Goal: Information Seeking & Learning: Learn about a topic

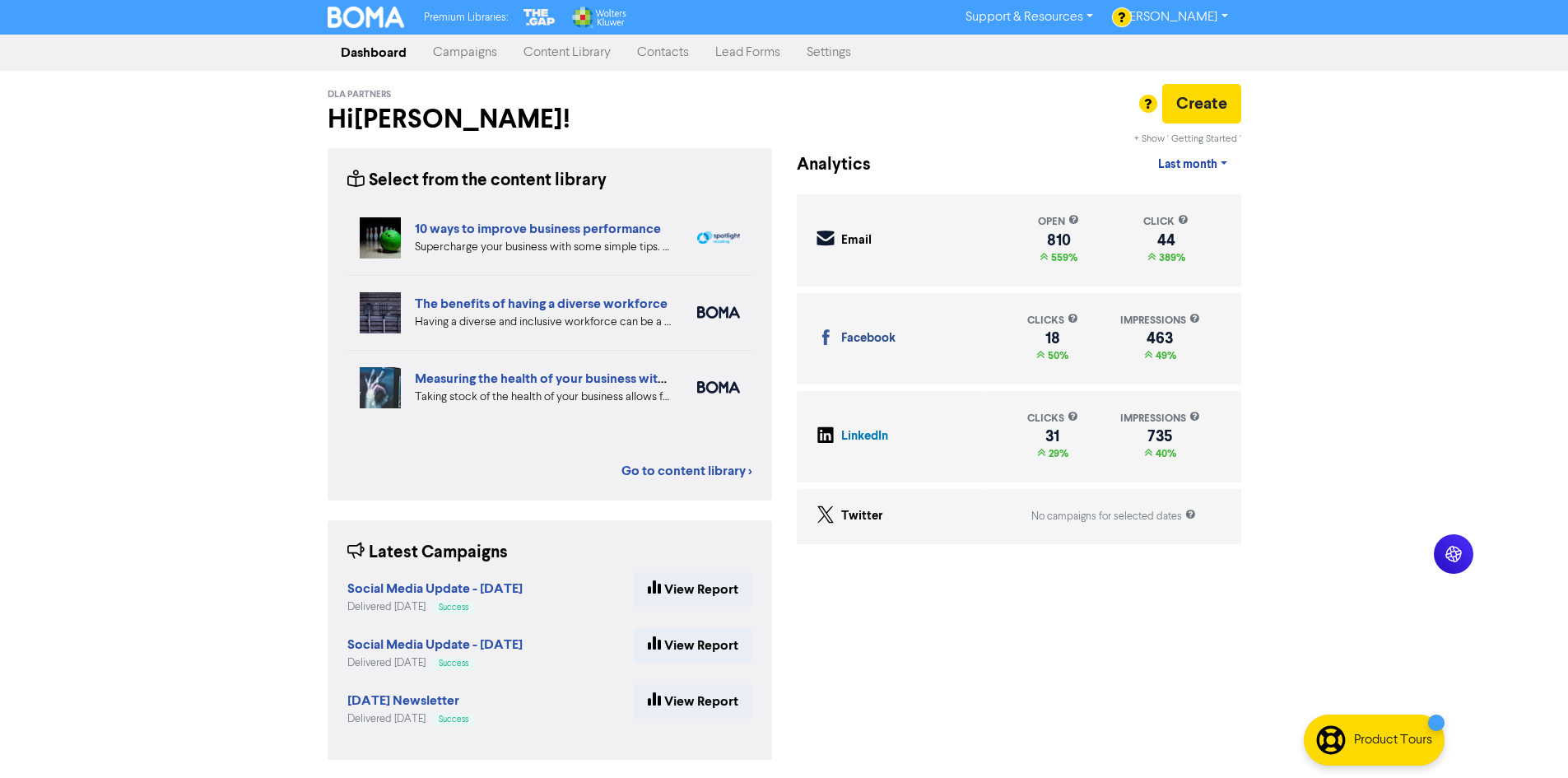
click at [180, 331] on div "Premium Libraries: Support & Resources Video Tutorials FAQ & Guides Marketing E…" at bounding box center [784, 389] width 1568 height 778
click at [1305, 541] on div "Premium Libraries: Support & Resources Video Tutorials FAQ & Guides Marketing E…" at bounding box center [784, 389] width 1568 height 778
click at [1313, 519] on div "Premium Libraries: Support & Resources Video Tutorials FAQ & Guides Marketing E…" at bounding box center [784, 389] width 1568 height 778
click at [297, 606] on div "Premium Libraries: Support & Resources Video Tutorials FAQ & Guides Marketing E…" at bounding box center [784, 389] width 1568 height 778
click at [780, 762] on div "Select from the content library Business confidence is on the up: how to overco…" at bounding box center [549, 463] width 469 height 631
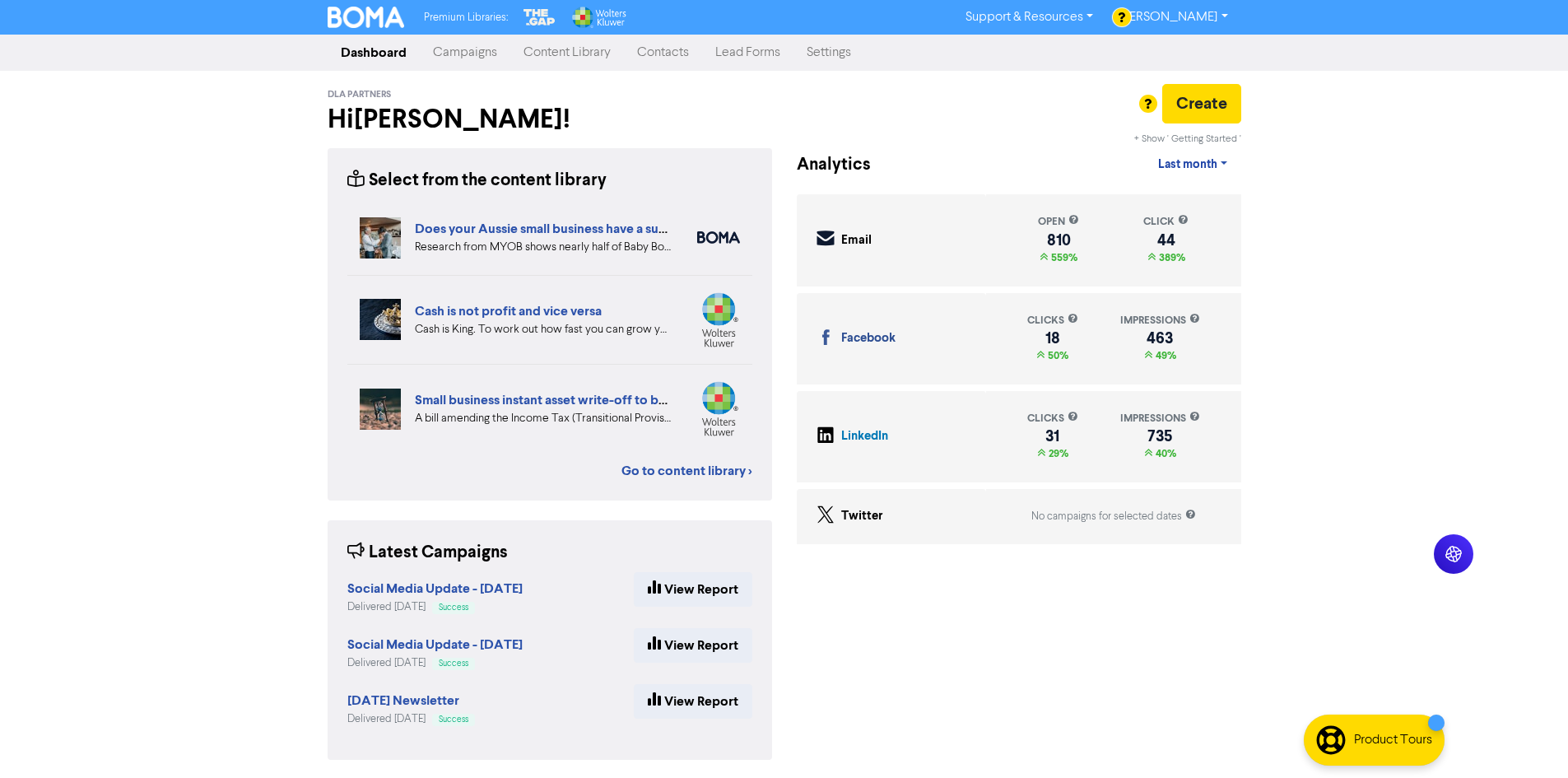
click at [1253, 557] on div "Premium Libraries: Support & Resources Video Tutorials FAQ & Guides Marketing E…" at bounding box center [784, 389] width 1568 height 778
click at [1257, 622] on div "Premium Libraries: Support & Resources Video Tutorials FAQ & Guides Marketing E…" at bounding box center [784, 389] width 1568 height 778
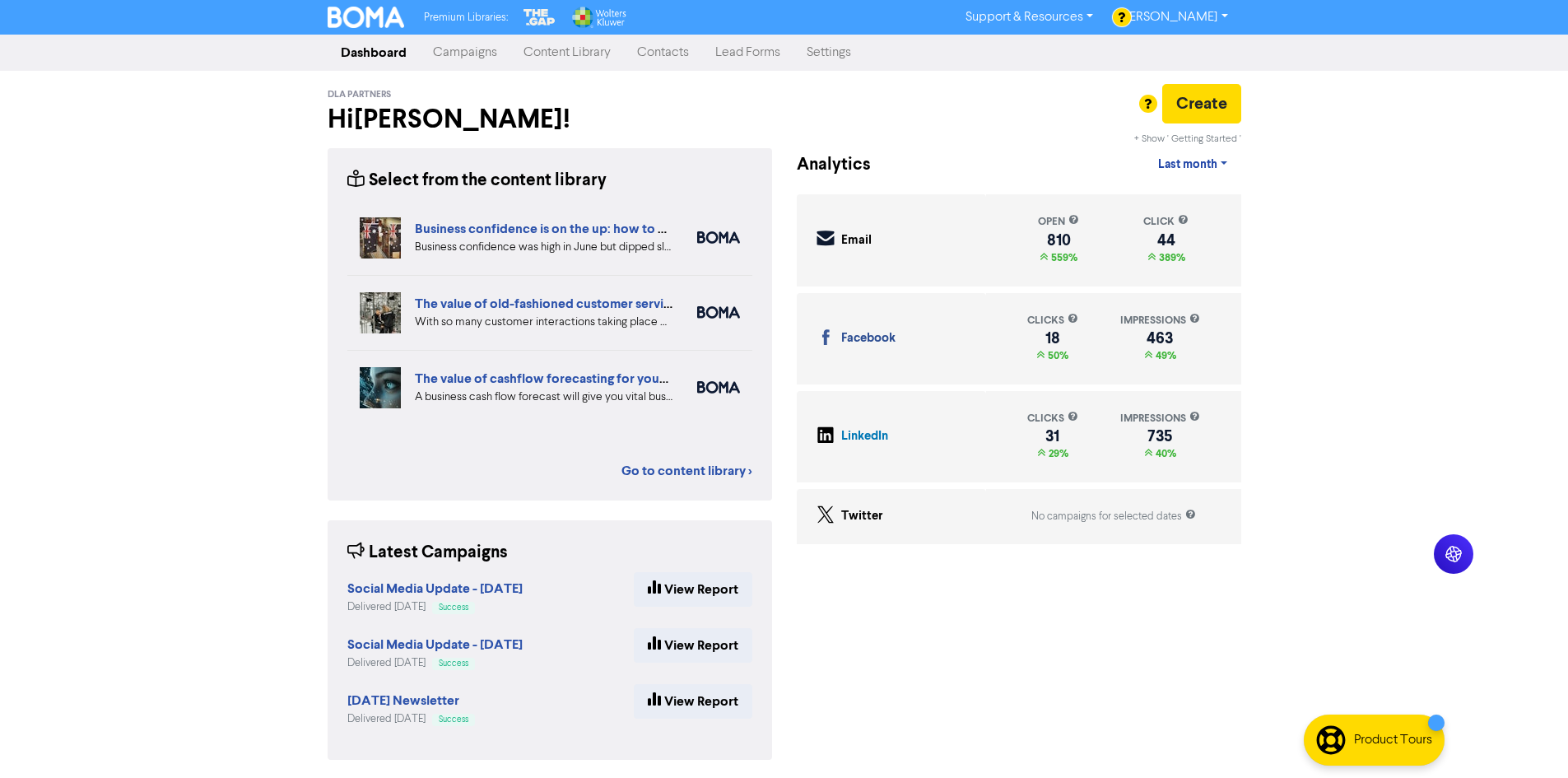
click at [1320, 496] on div "Premium Libraries: Support & Resources Video Tutorials FAQ & Guides Marketing E…" at bounding box center [784, 389] width 1568 height 778
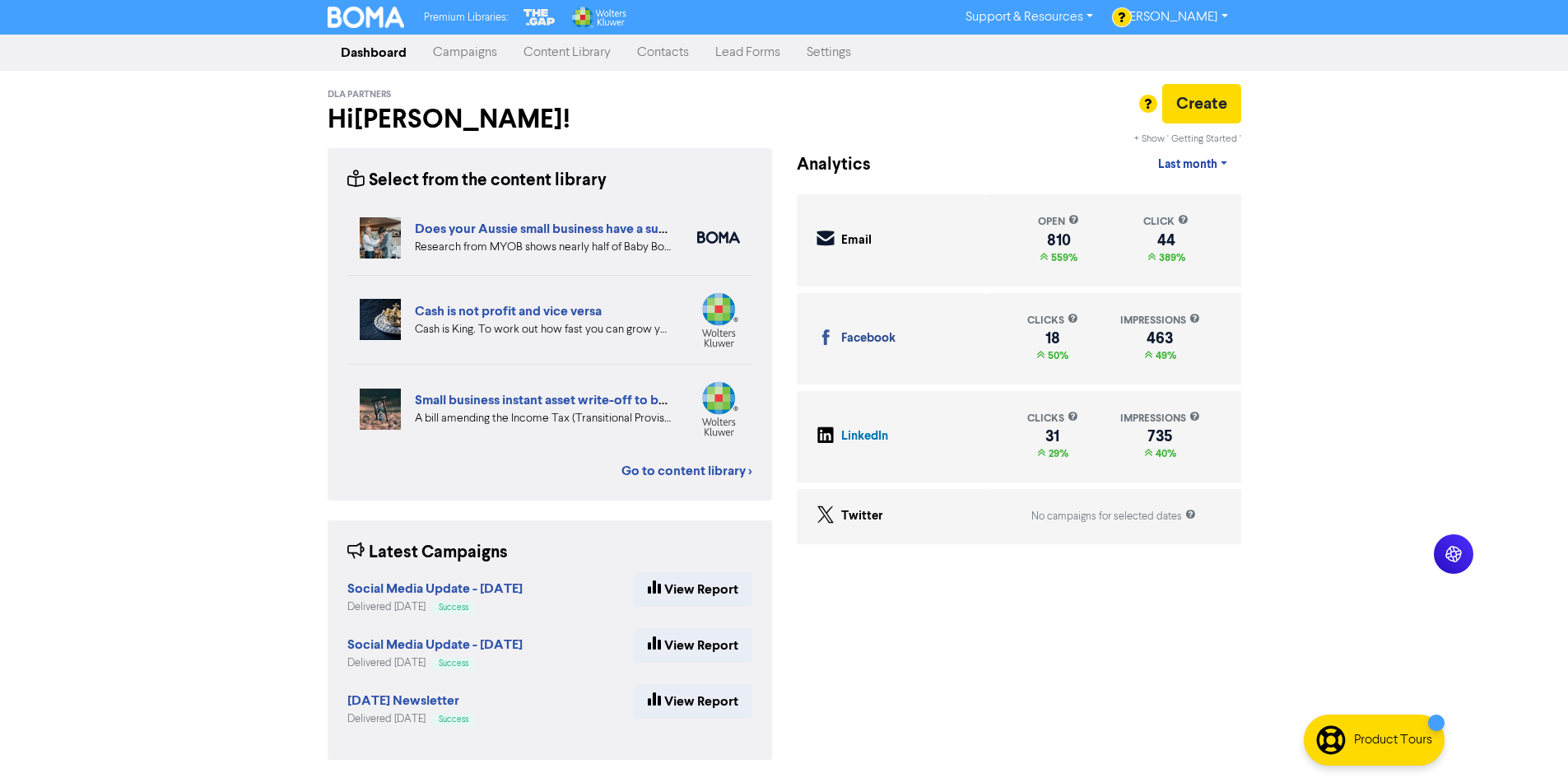
click at [1315, 511] on div "Premium Libraries: Support & Resources Video Tutorials FAQ & Guides Marketing E…" at bounding box center [784, 389] width 1568 height 778
click at [1272, 567] on div "Premium Libraries: Support & Resources Video Tutorials FAQ & Guides Marketing E…" at bounding box center [784, 389] width 1568 height 778
click at [1260, 554] on div "Premium Libraries: Support & Resources Video Tutorials FAQ & Guides Marketing E…" at bounding box center [784, 389] width 1568 height 778
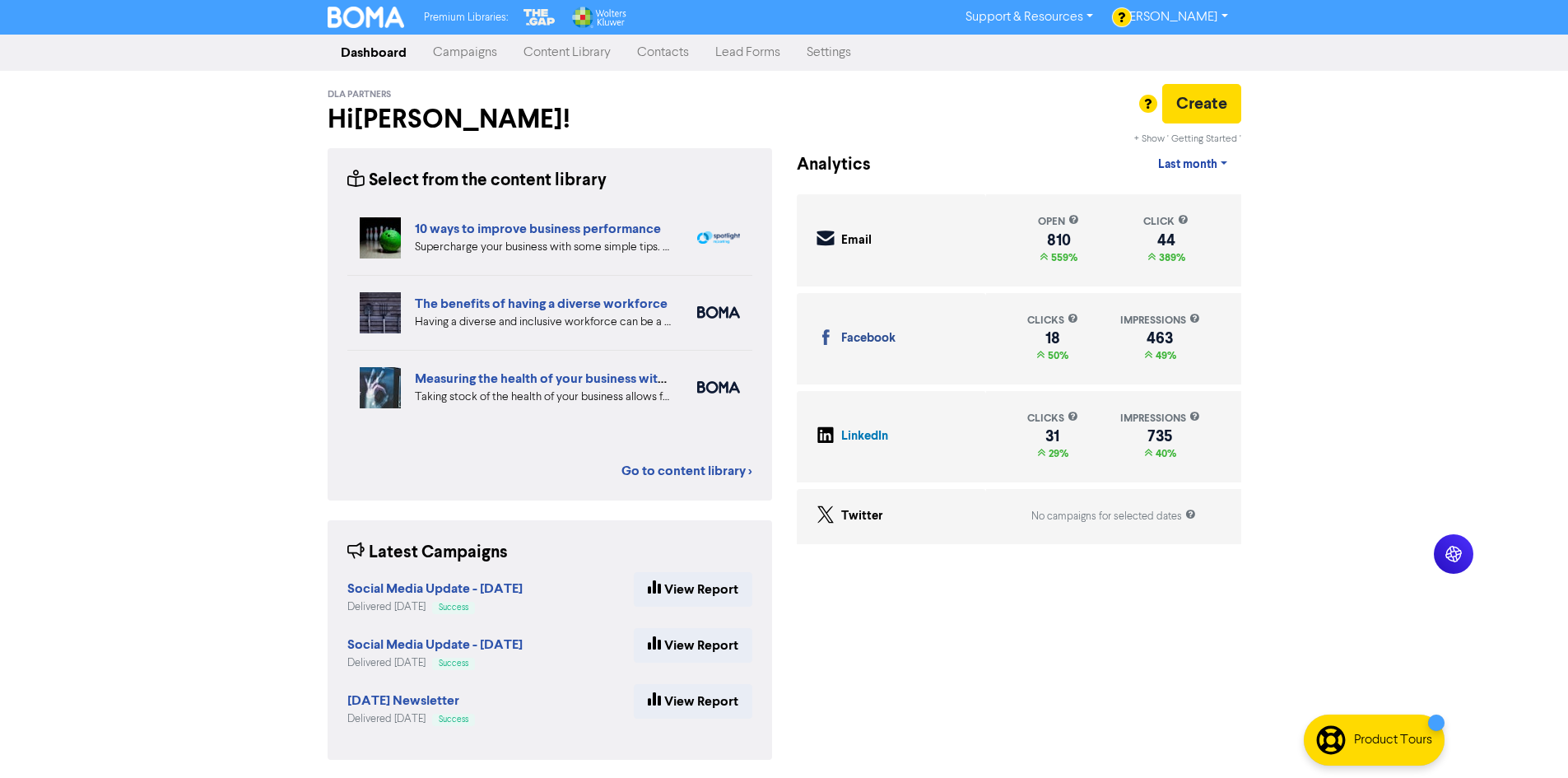
click at [539, 67] on link "Content Library" at bounding box center [567, 52] width 114 height 33
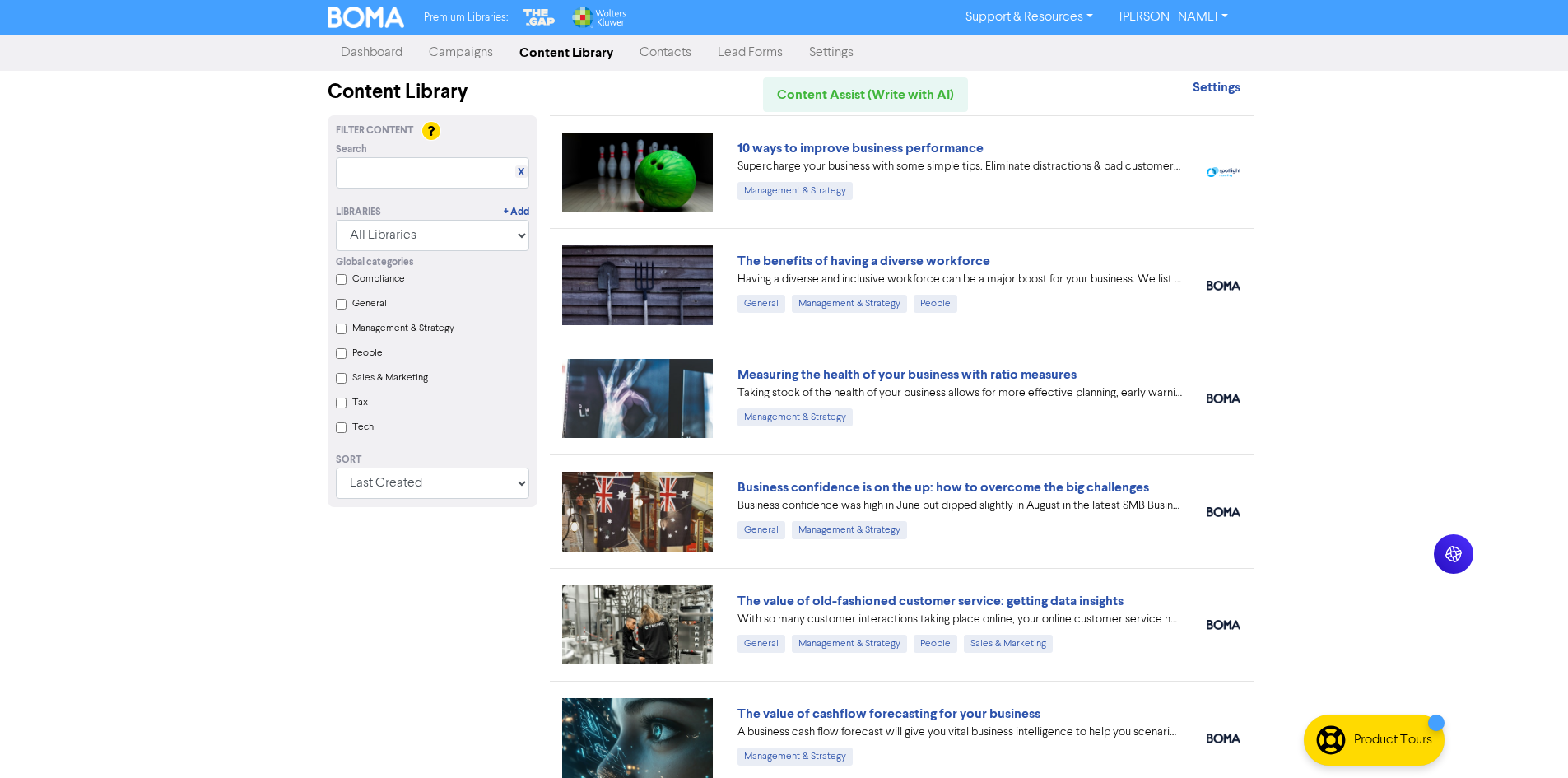
drag, startPoint x: 424, startPoint y: 623, endPoint x: 615, endPoint y: 532, distance: 211.6
click at [424, 623] on div "Filter Content Search X Libraries + Add All Libraries BOMA Other Partners The G…" at bounding box center [432, 681] width 235 height 1132
click at [539, 571] on div "Filter Content Search X Libraries + Add All Libraries BOMA Other Partners The G…" at bounding box center [432, 681] width 235 height 1132
click at [505, 561] on div "Filter Content Search X Libraries + Add All Libraries BOMA Other Partners The G…" at bounding box center [432, 681] width 235 height 1132
click at [531, 558] on div "Filter Content Search X Libraries + Add All Libraries BOMA Other Partners The G…" at bounding box center [432, 681] width 235 height 1132
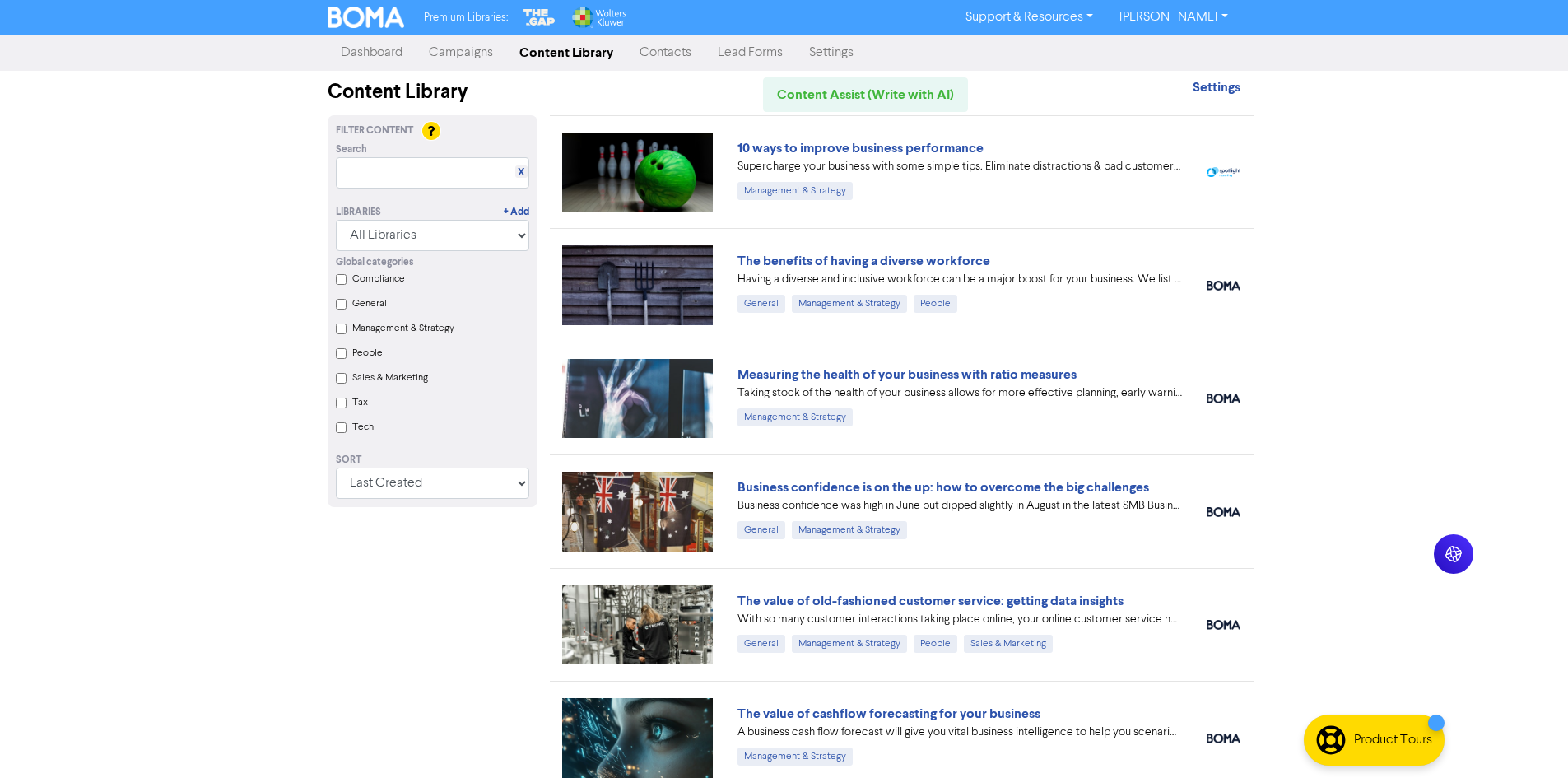
click at [511, 569] on div "Filter Content Search X Libraries + Add All Libraries BOMA Other Partners The G…" at bounding box center [432, 681] width 235 height 1132
click at [532, 576] on div "Filter Content Search X Libraries + Add All Libraries BOMA Other Partners The G…" at bounding box center [432, 681] width 235 height 1132
click at [509, 642] on div "Filter Content Search X Libraries + Add All Libraries BOMA Other Partners The G…" at bounding box center [432, 681] width 235 height 1132
click at [330, 542] on div "Filter Content Search X Libraries + Add All Libraries BOMA Other Partners The G…" at bounding box center [432, 681] width 235 height 1132
click at [361, 637] on div "Filter Content Search X Libraries + Add All Libraries BOMA Other Partners The G…" at bounding box center [432, 681] width 235 height 1132
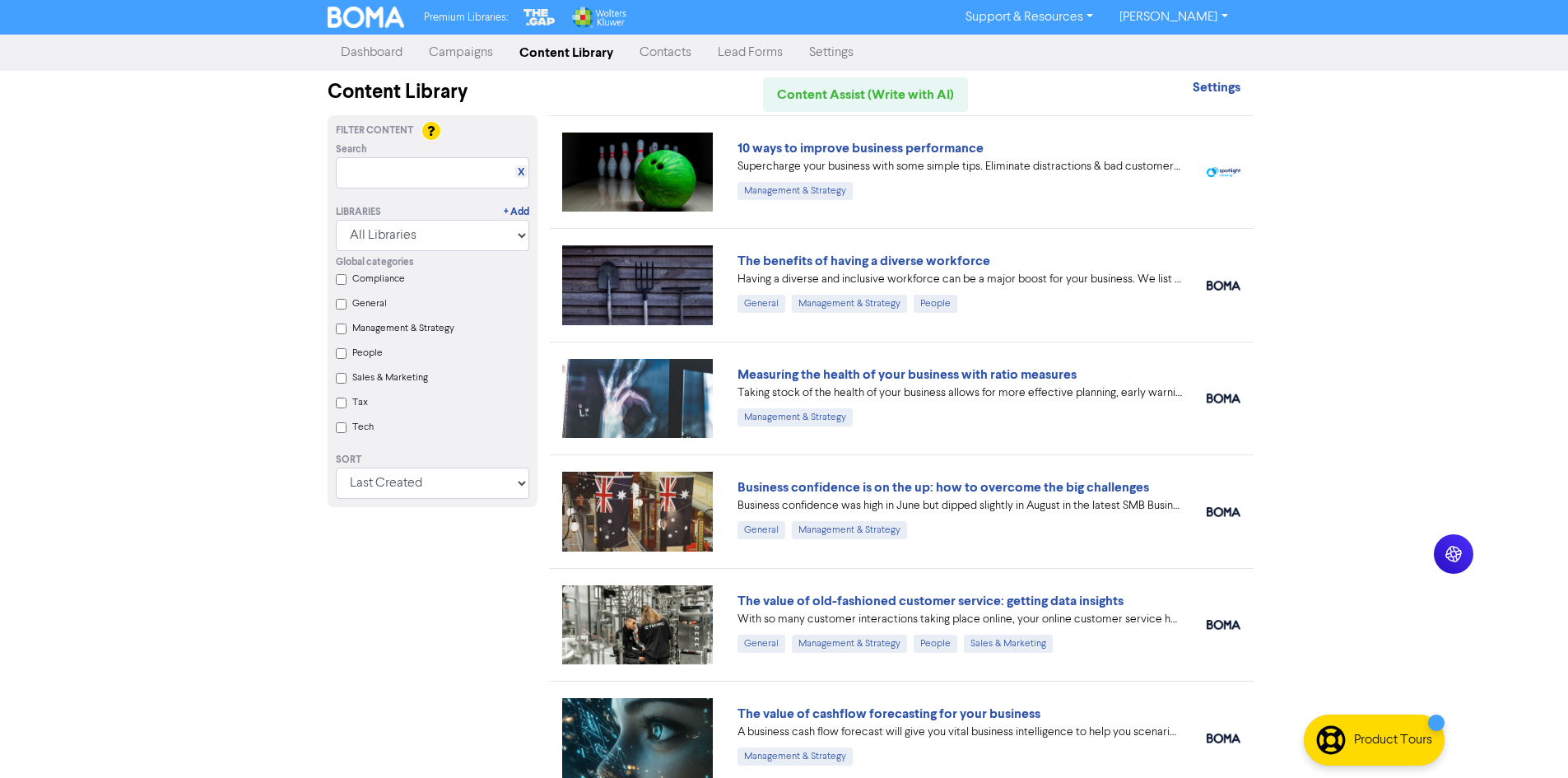
click at [308, 593] on div "Premium Libraries: Support & Resources Video Tutorials FAQ & Guides Marketing E…" at bounding box center [784, 389] width 1568 height 778
click at [273, 611] on div "Premium Libraries: Support & Resources Video Tutorials FAQ & Guides Marketing E…" at bounding box center [784, 389] width 1568 height 778
click at [452, 617] on div "Filter Content Search X Libraries + Add All Libraries BOMA Other Partners The G…" at bounding box center [432, 681] width 235 height 1132
click at [1436, 283] on div "Premium Libraries: Support & Resources Video Tutorials FAQ & Guides Marketing E…" at bounding box center [784, 389] width 1568 height 778
click at [436, 59] on link "Campaigns" at bounding box center [460, 52] width 91 height 33
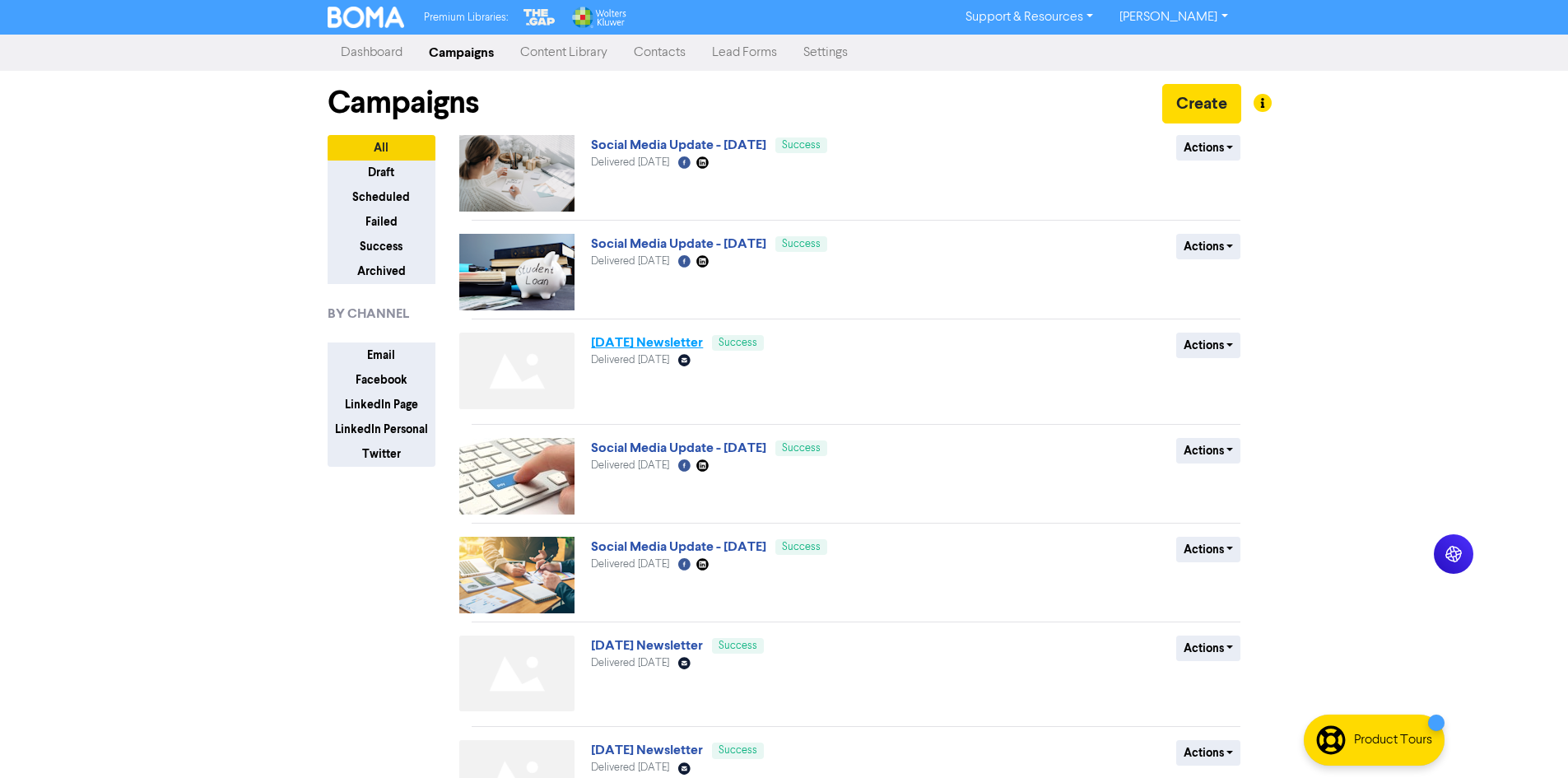
click at [678, 344] on link "[DATE] Newsletter" at bounding box center [646, 342] width 112 height 17
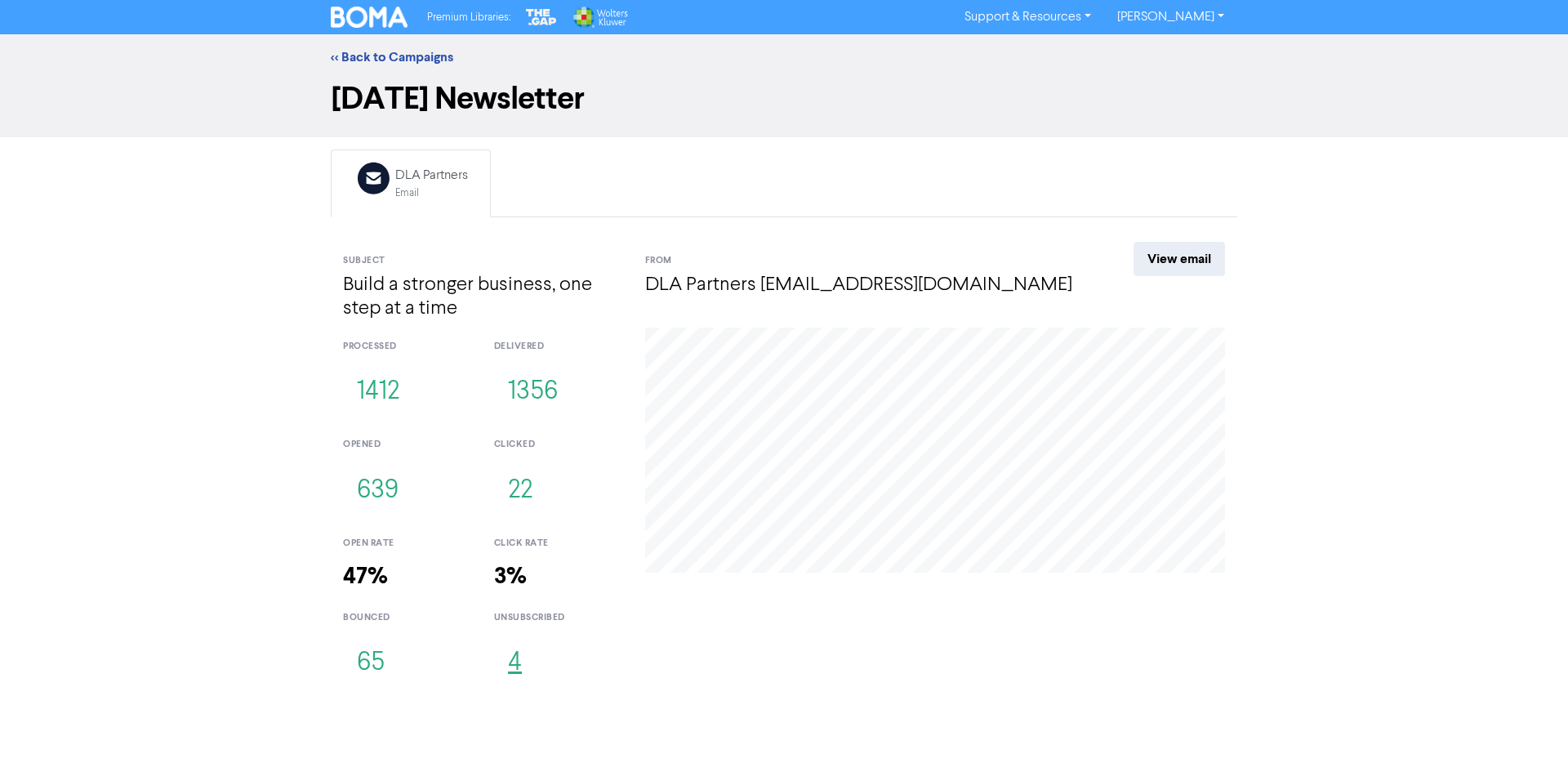
click at [507, 665] on button "4" at bounding box center [515, 664] width 42 height 54
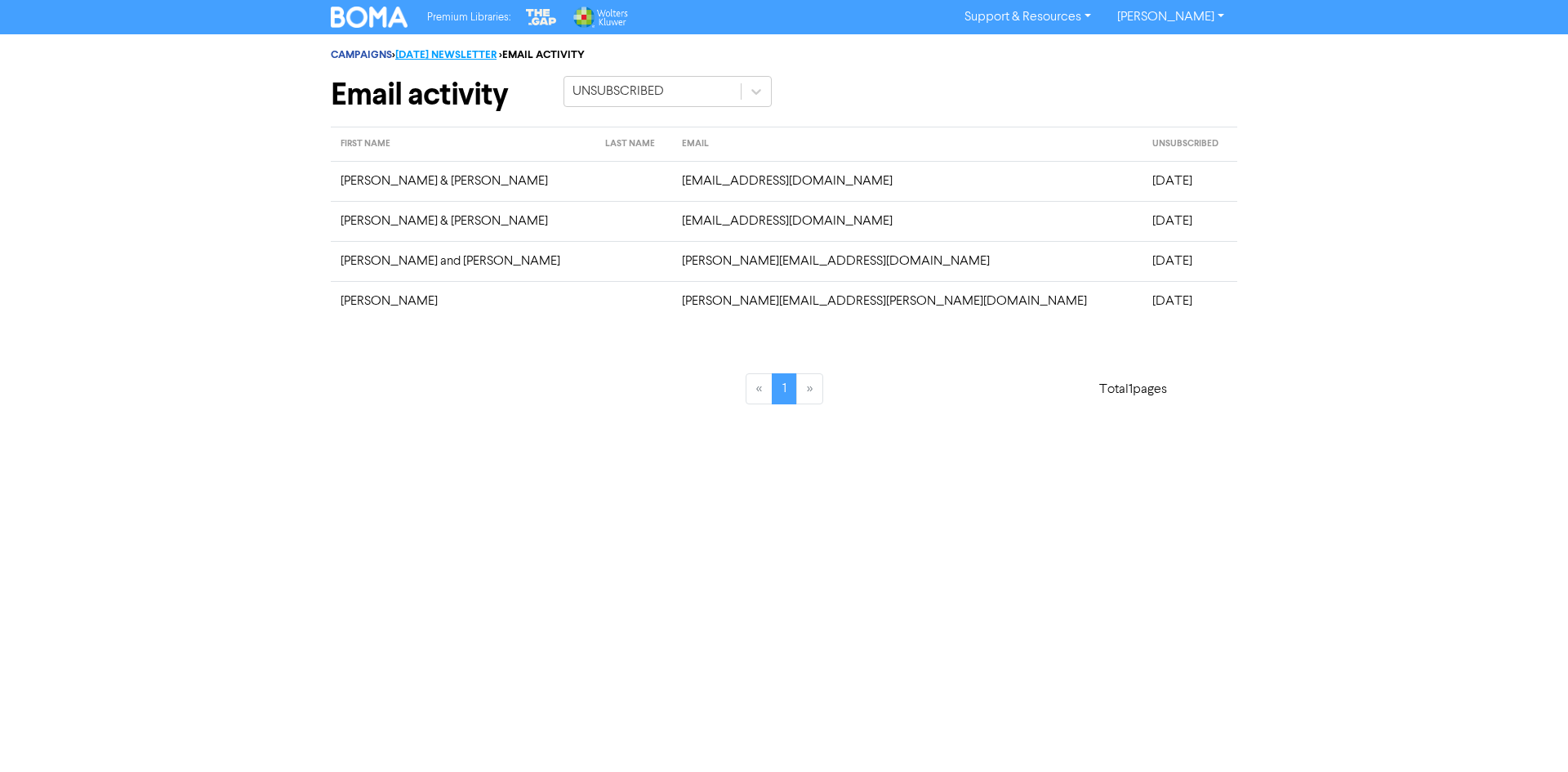
click at [497, 57] on link "[DATE] NEWSLETTER" at bounding box center [446, 54] width 101 height 13
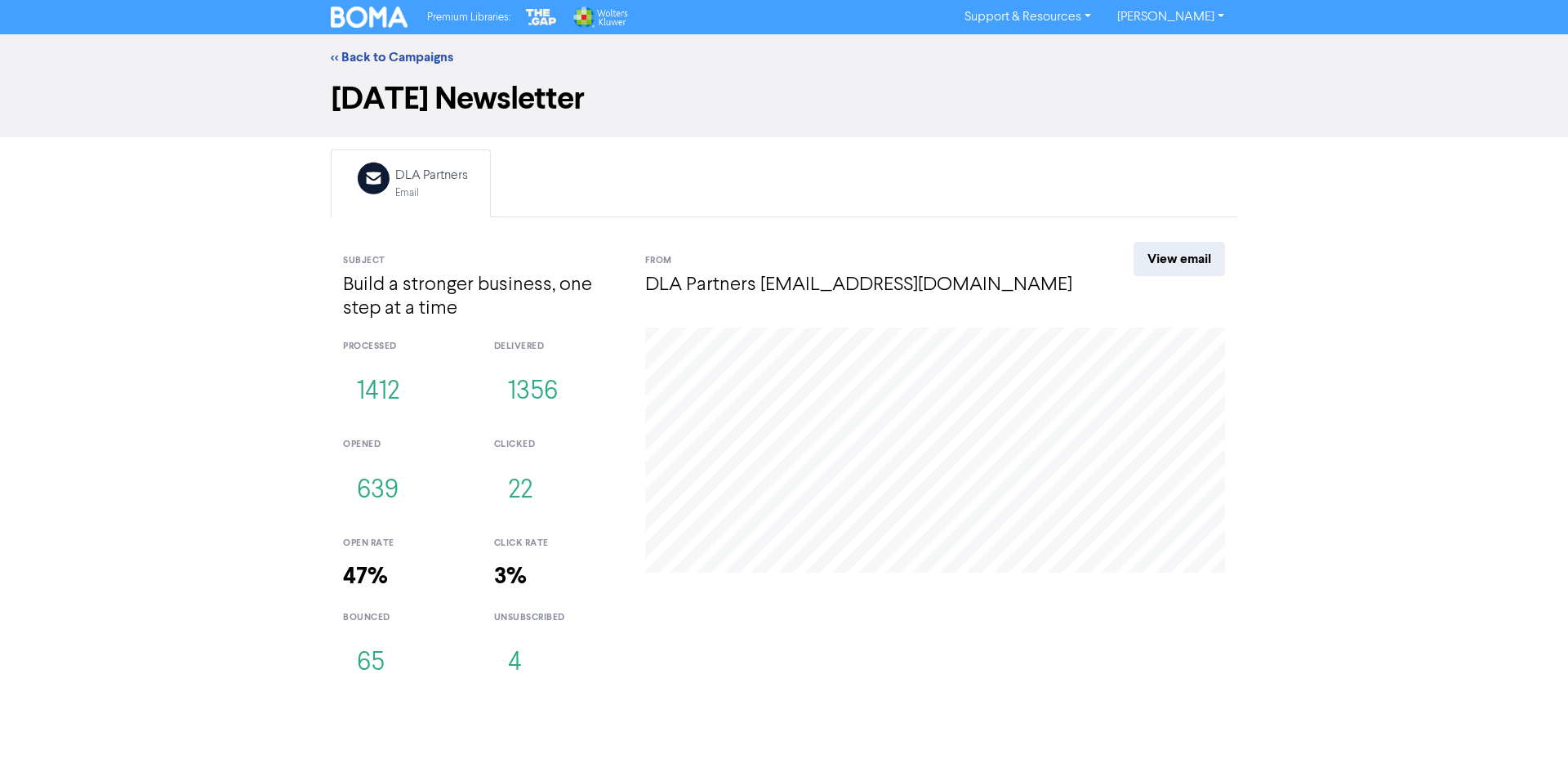
click at [367, 45] on div "<< Back to Campaigns" at bounding box center [784, 57] width 1568 height 45
click at [367, 53] on link "<< Back to Campaigns" at bounding box center [392, 57] width 122 height 17
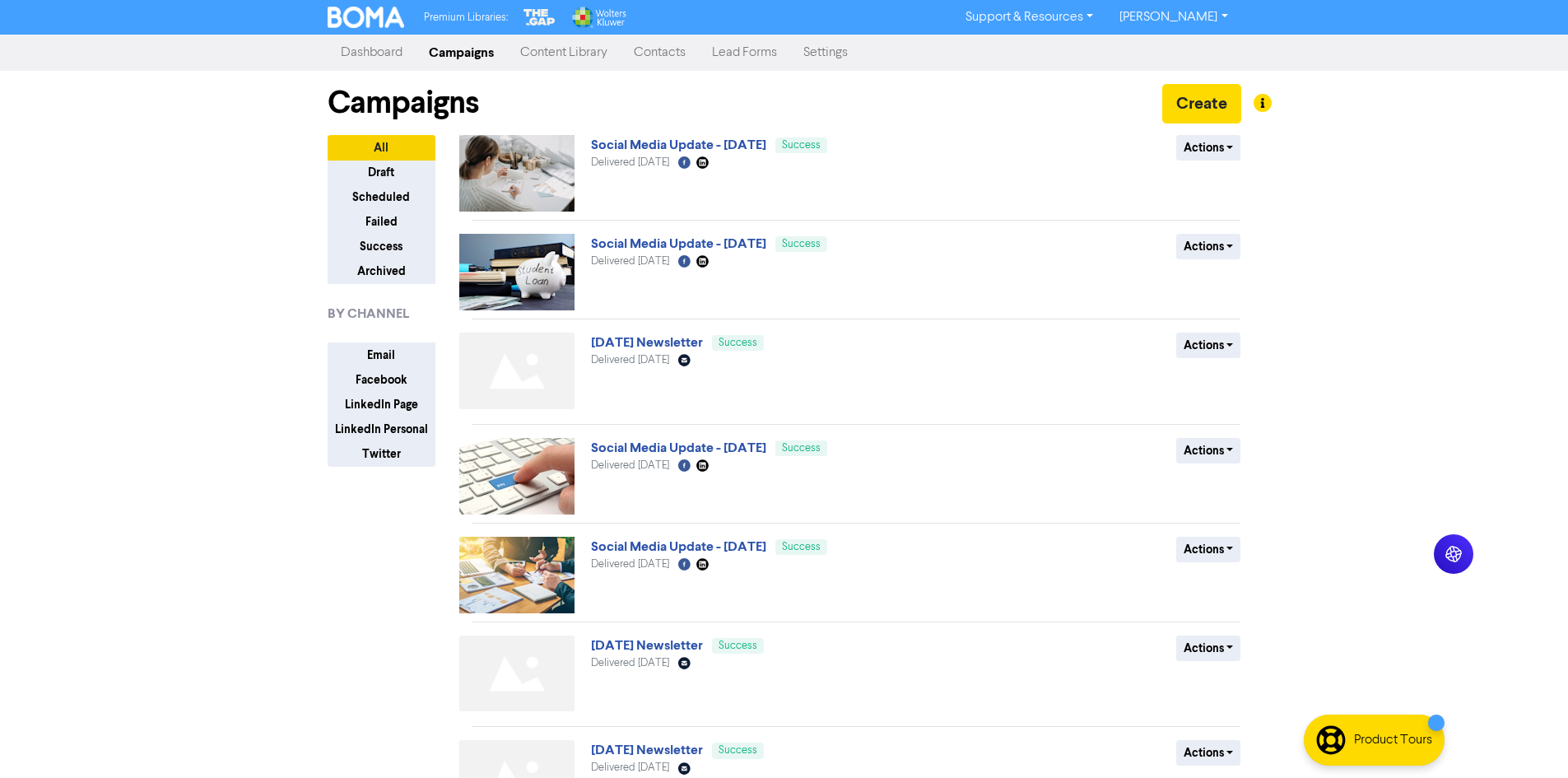
click at [689, 60] on link "Contacts" at bounding box center [659, 52] width 78 height 33
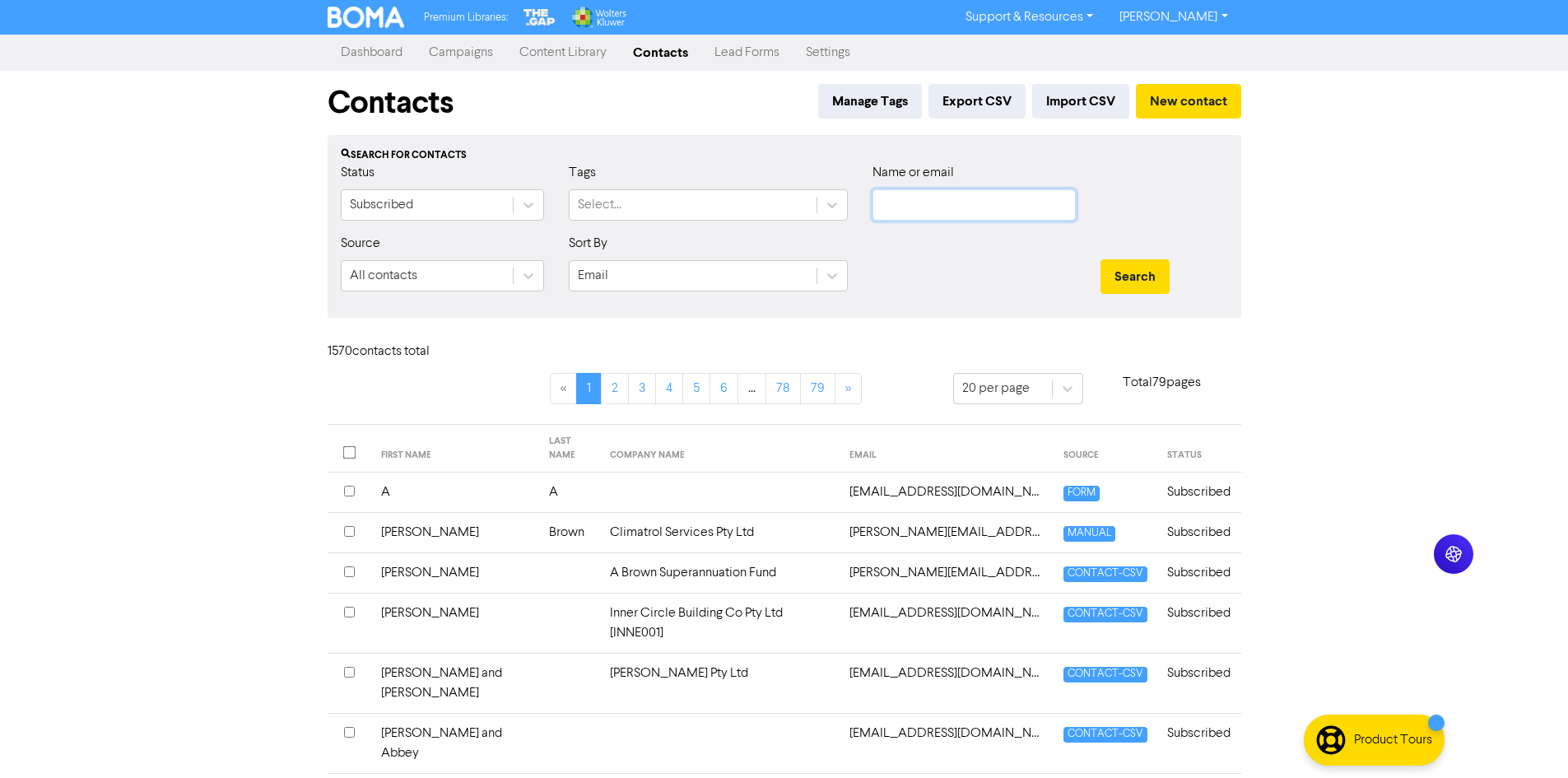
click at [1009, 208] on input "text" at bounding box center [973, 205] width 203 height 32
type input "[PERSON_NAME]"
click at [1100, 260] on button "Search" at bounding box center [1134, 276] width 70 height 34
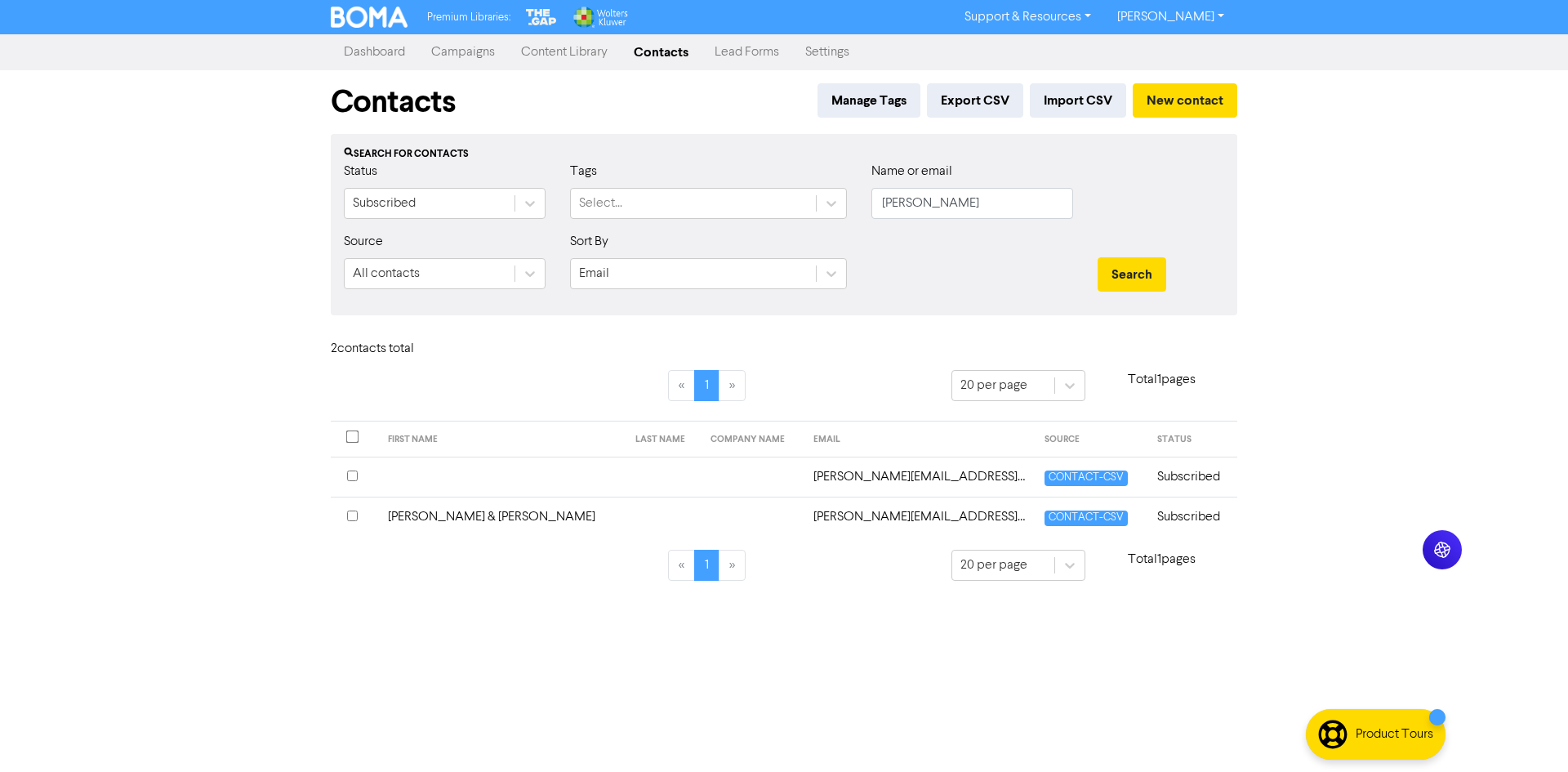
click at [803, 477] on td "[PERSON_NAME][EMAIL_ADDRESS][DOMAIN_NAME]" at bounding box center [918, 477] width 231 height 40
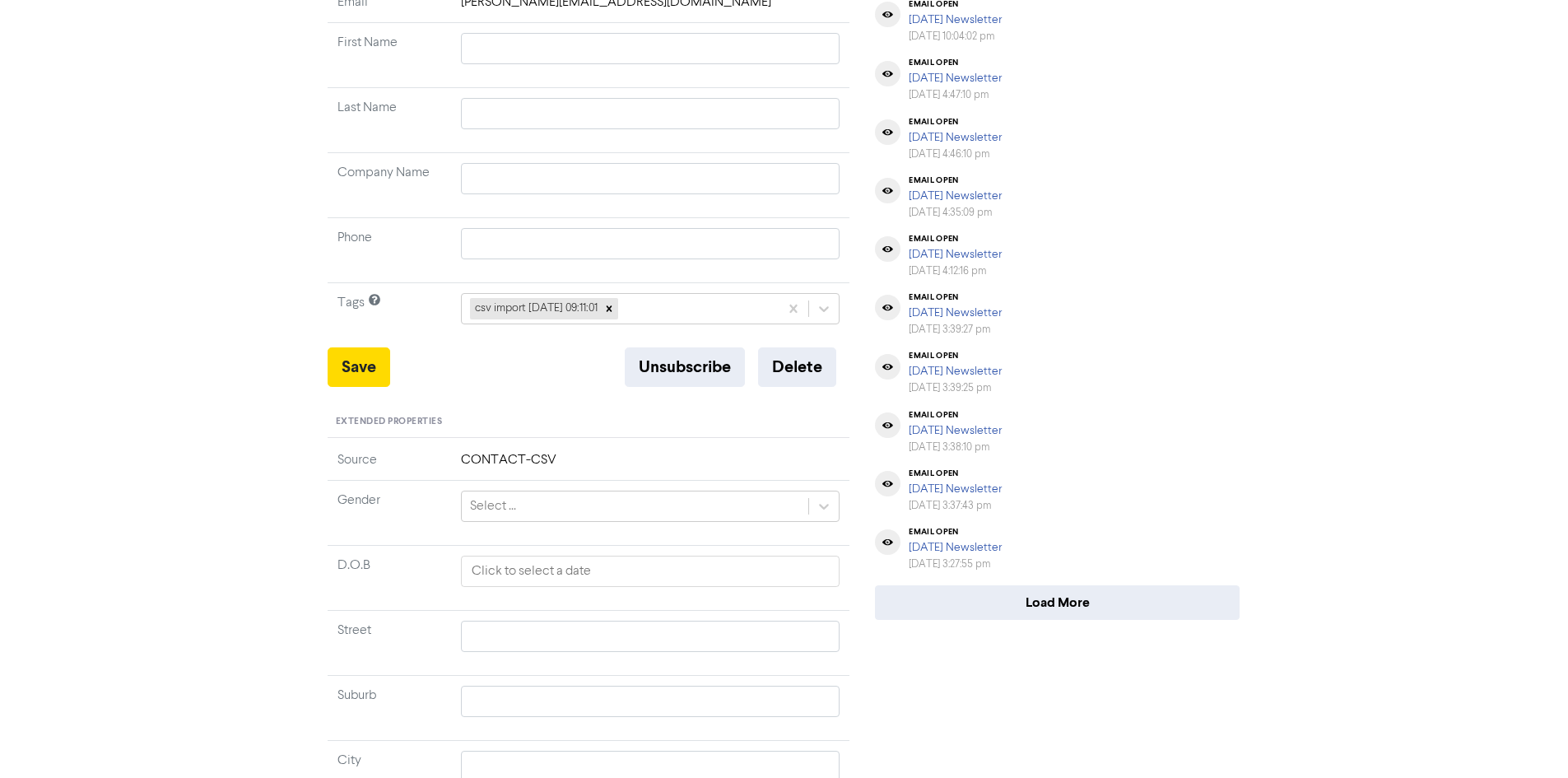
scroll to position [329, 0]
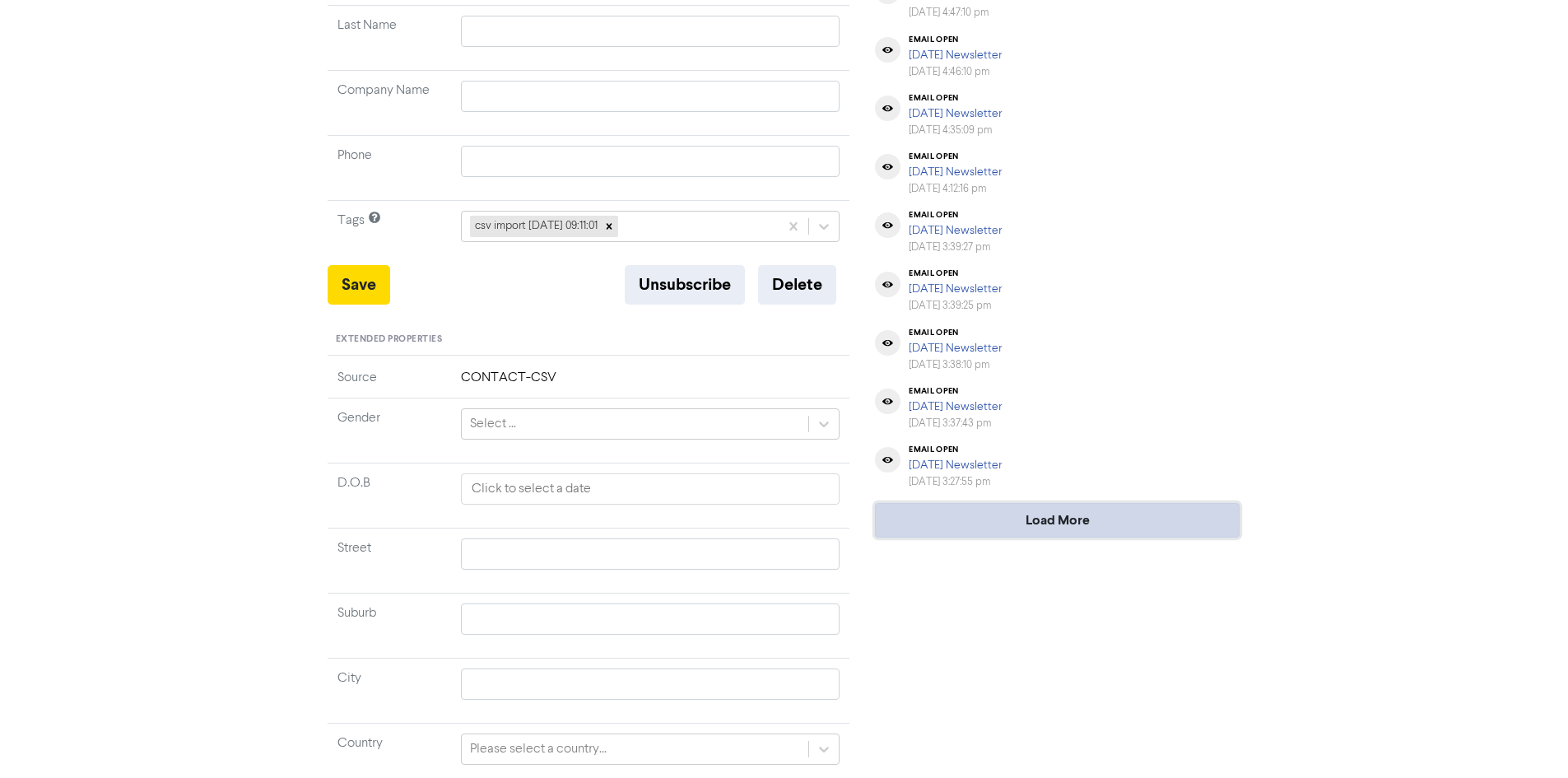
click at [1058, 531] on button "Load More" at bounding box center [1057, 519] width 364 height 34
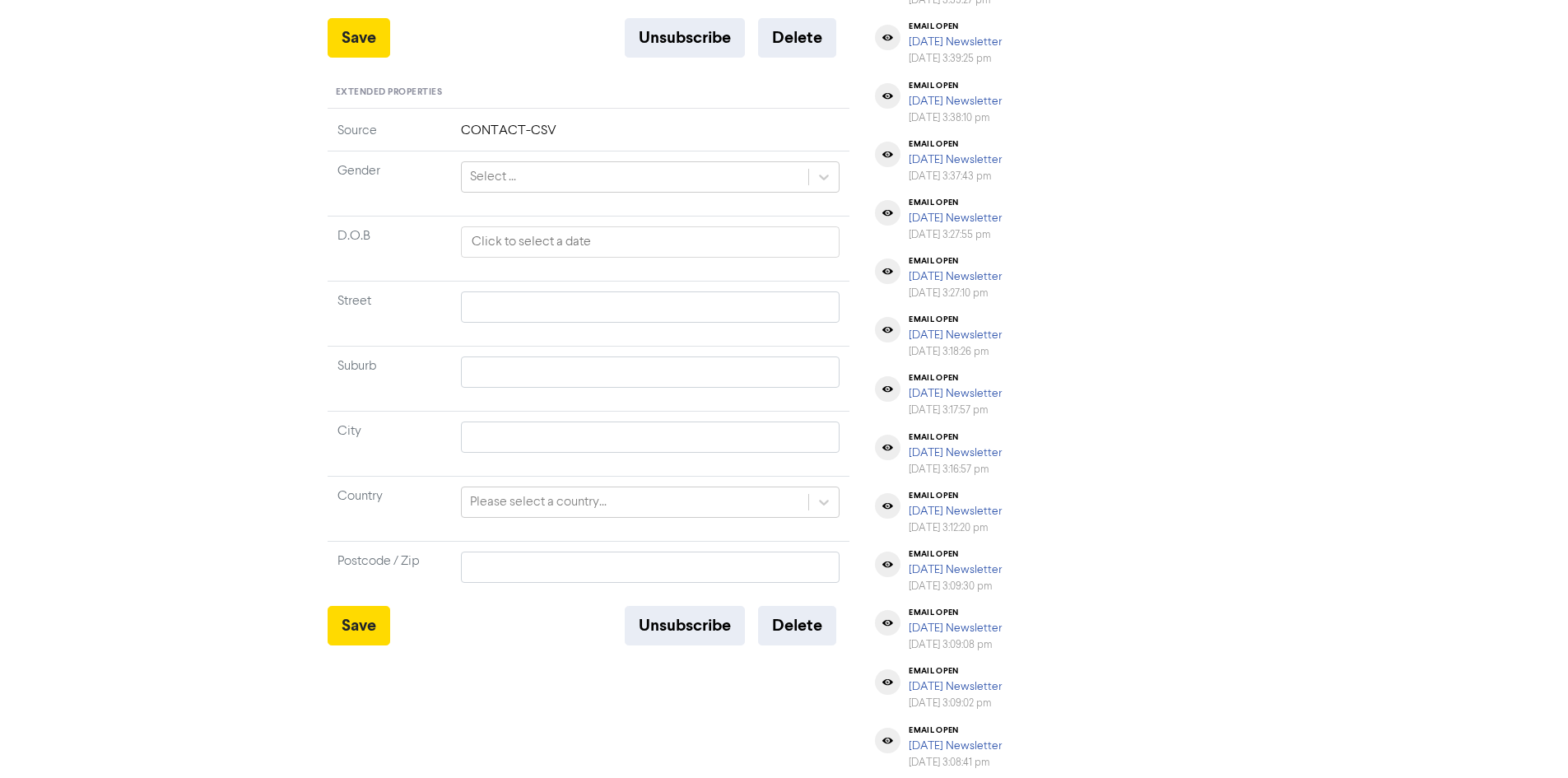
scroll to position [723, 0]
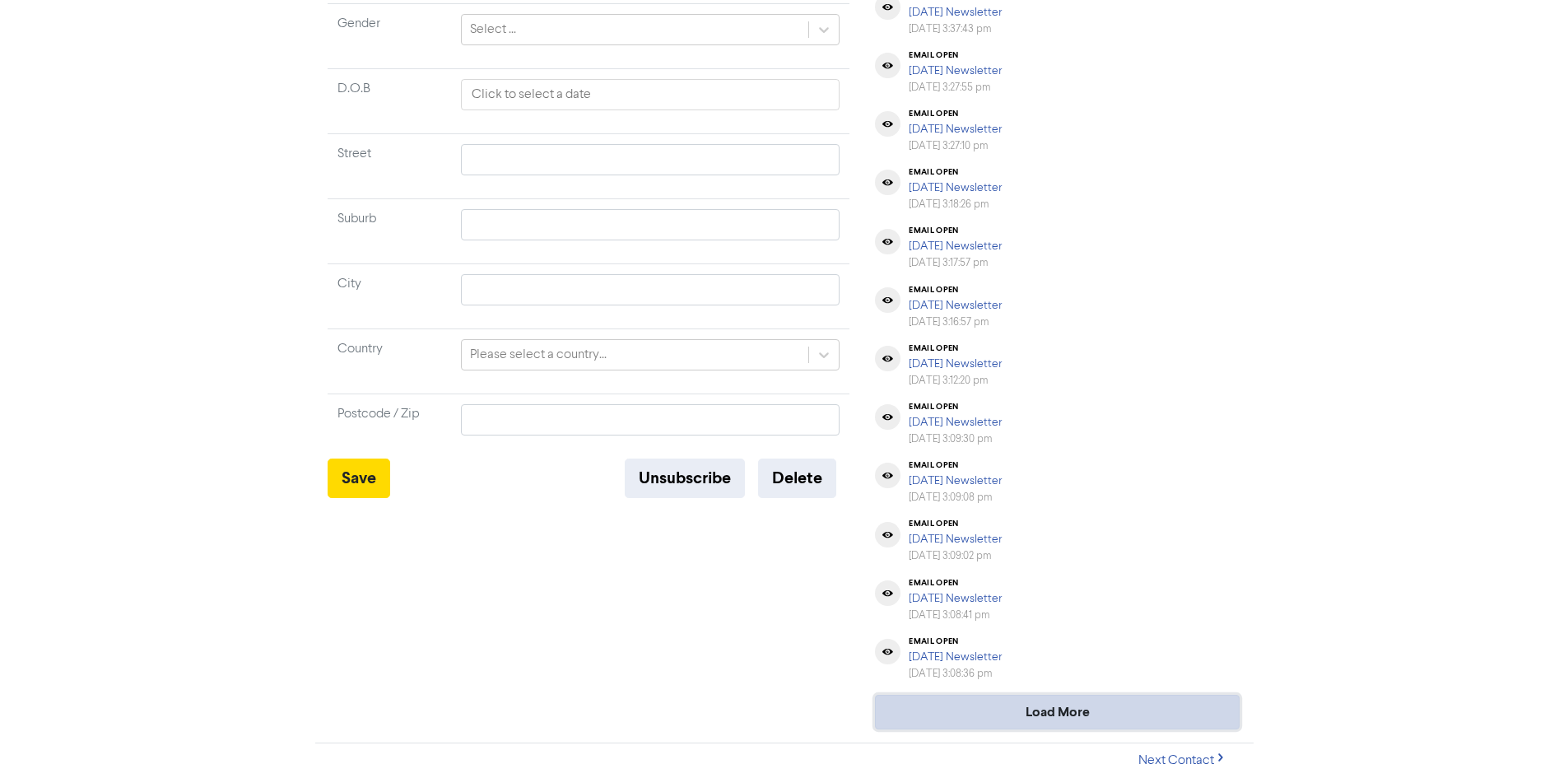
click at [1023, 711] on button "Load More" at bounding box center [1057, 711] width 364 height 34
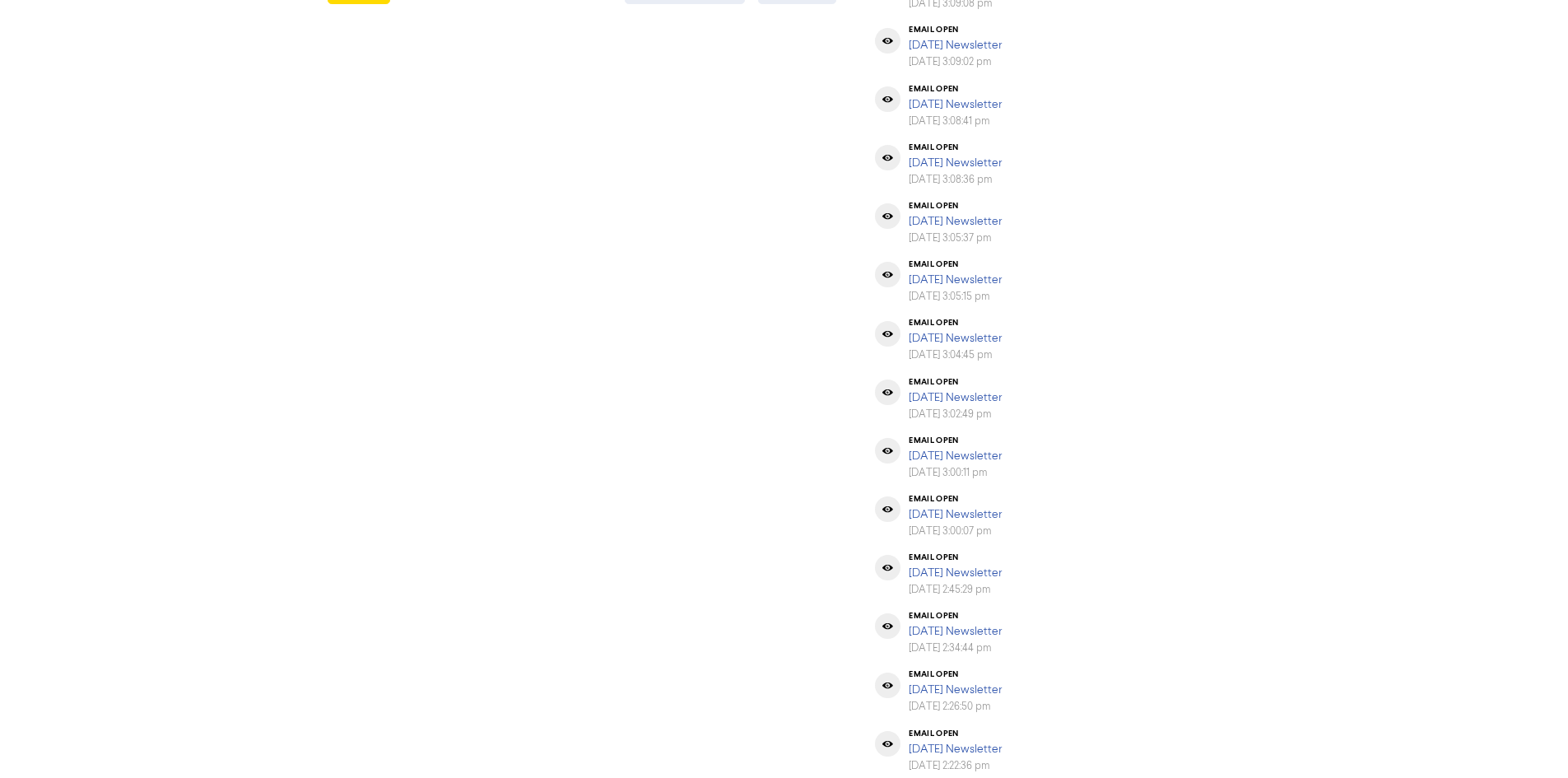
scroll to position [1310, 0]
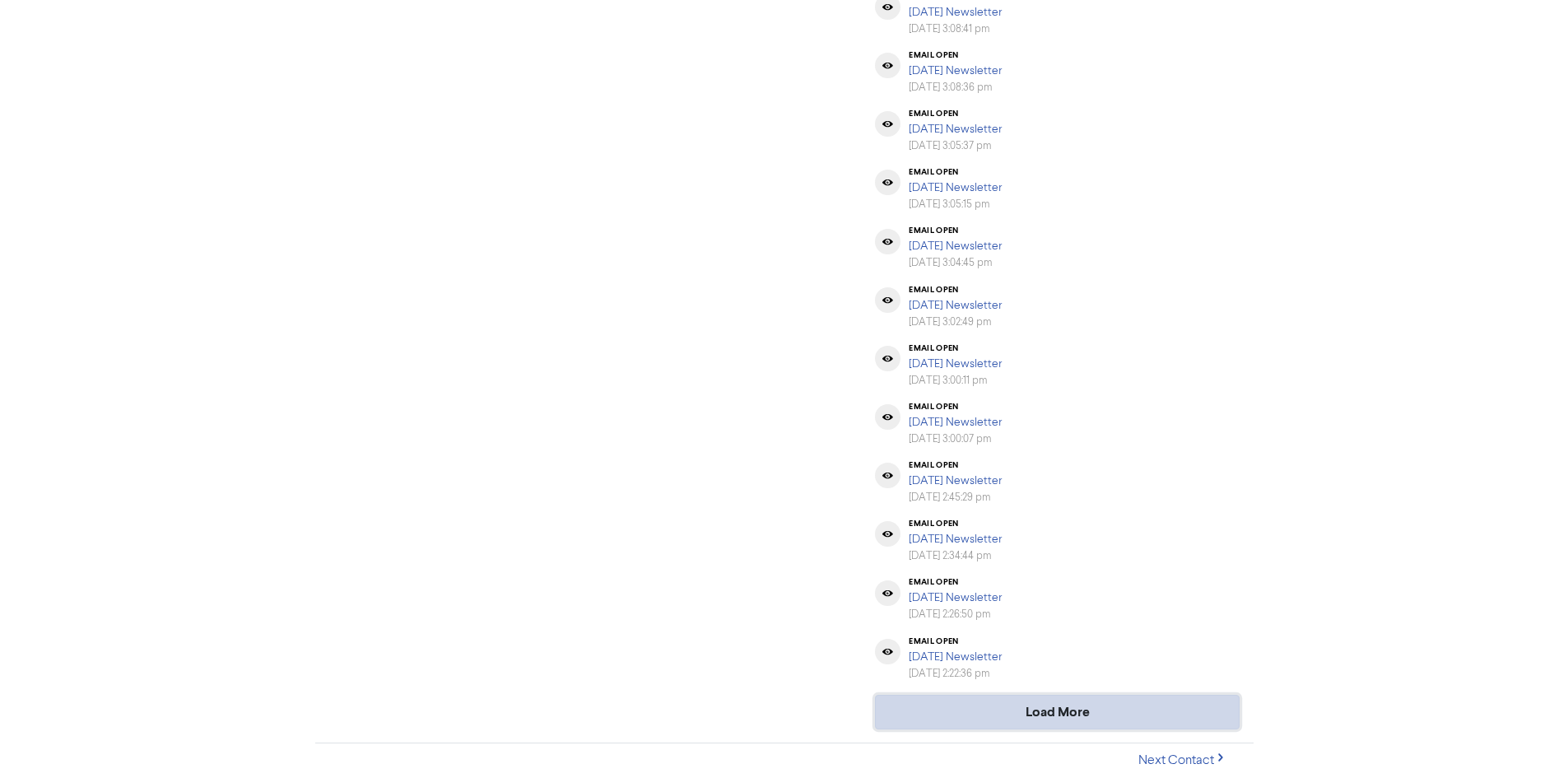
click at [1037, 717] on button "Load More" at bounding box center [1057, 711] width 364 height 34
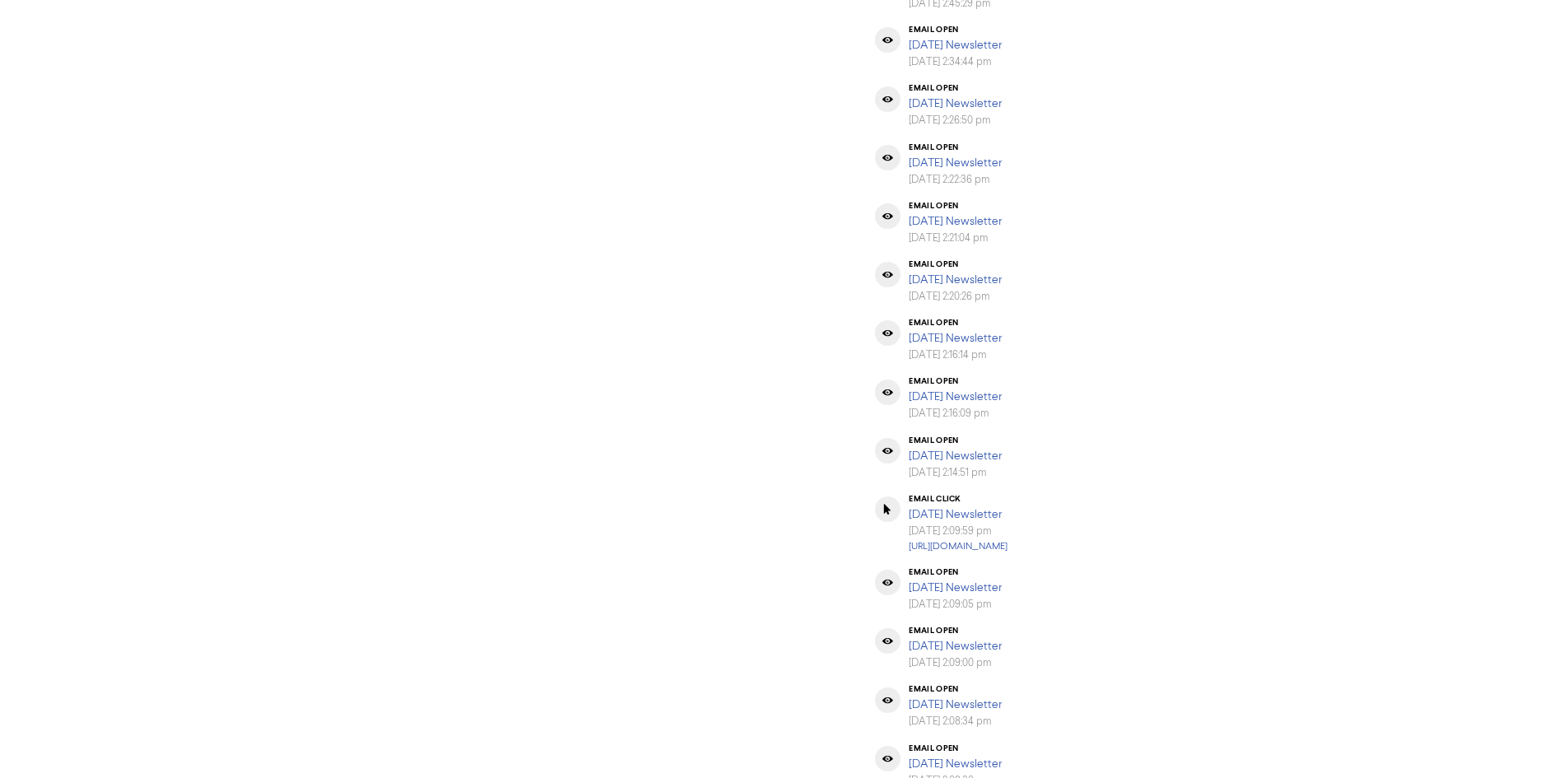
scroll to position [1911, 0]
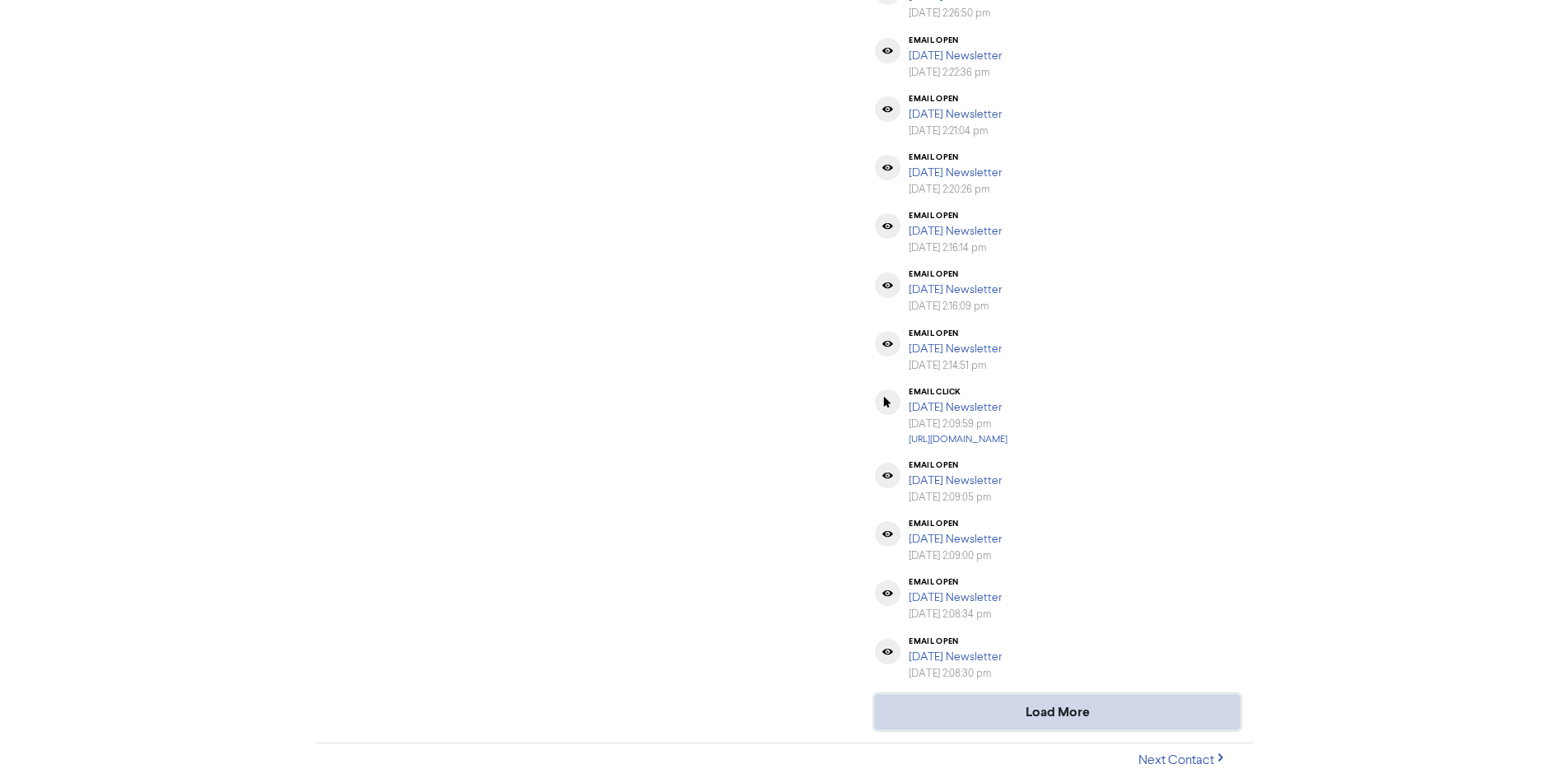
click at [1050, 717] on button "Load More" at bounding box center [1057, 711] width 364 height 34
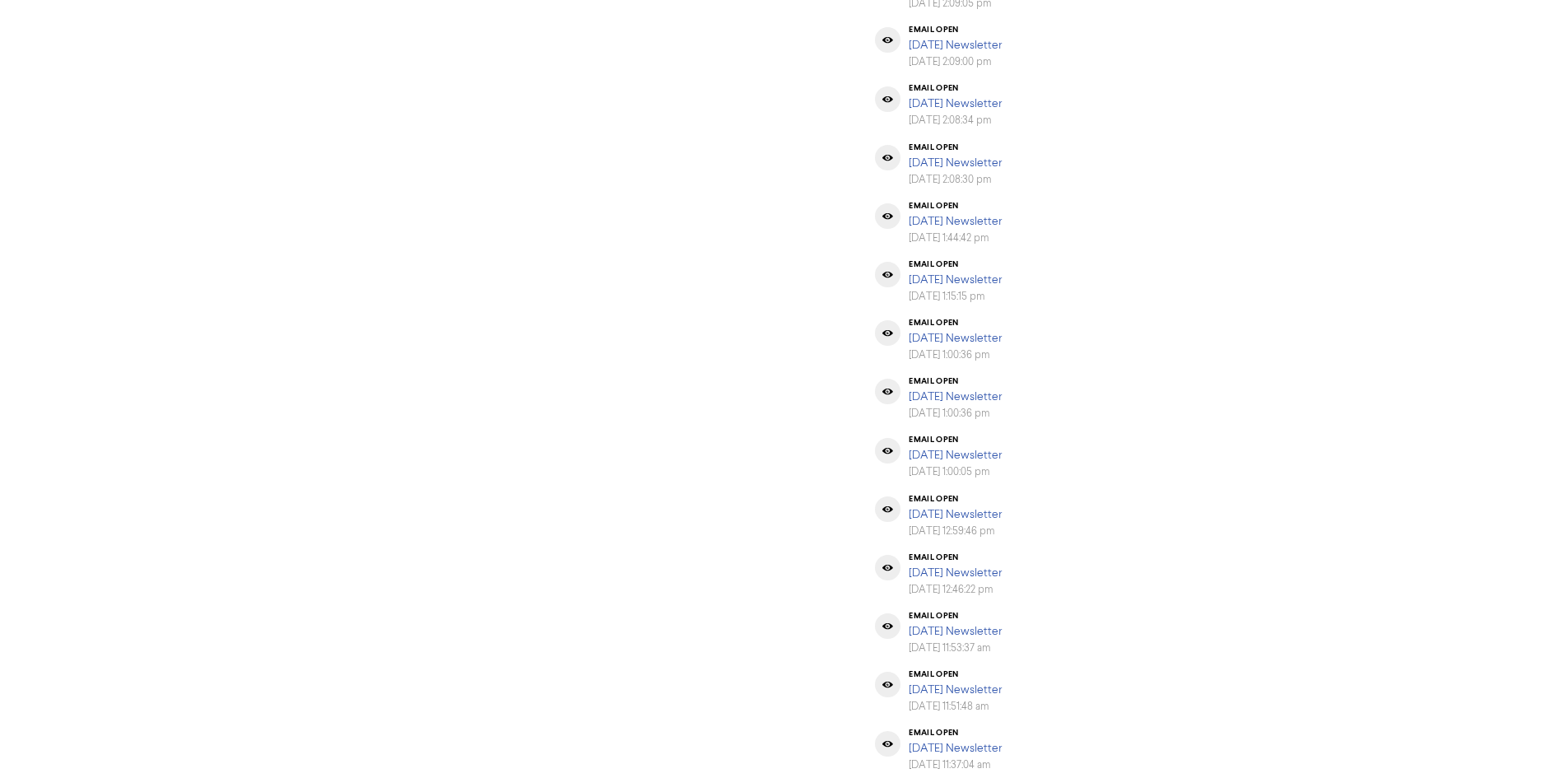
scroll to position [2496, 0]
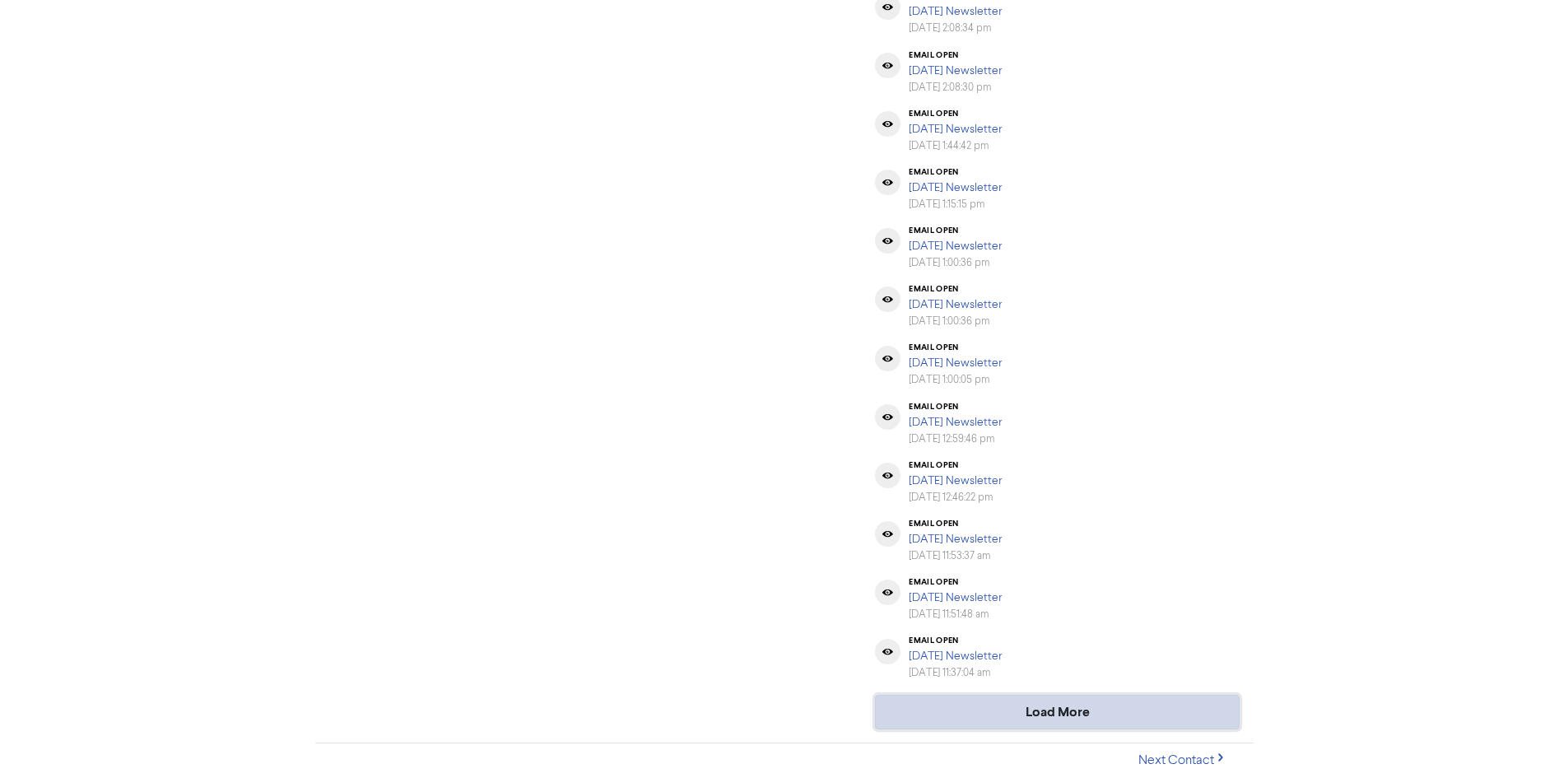
click at [1067, 716] on button "Load More" at bounding box center [1057, 711] width 364 height 34
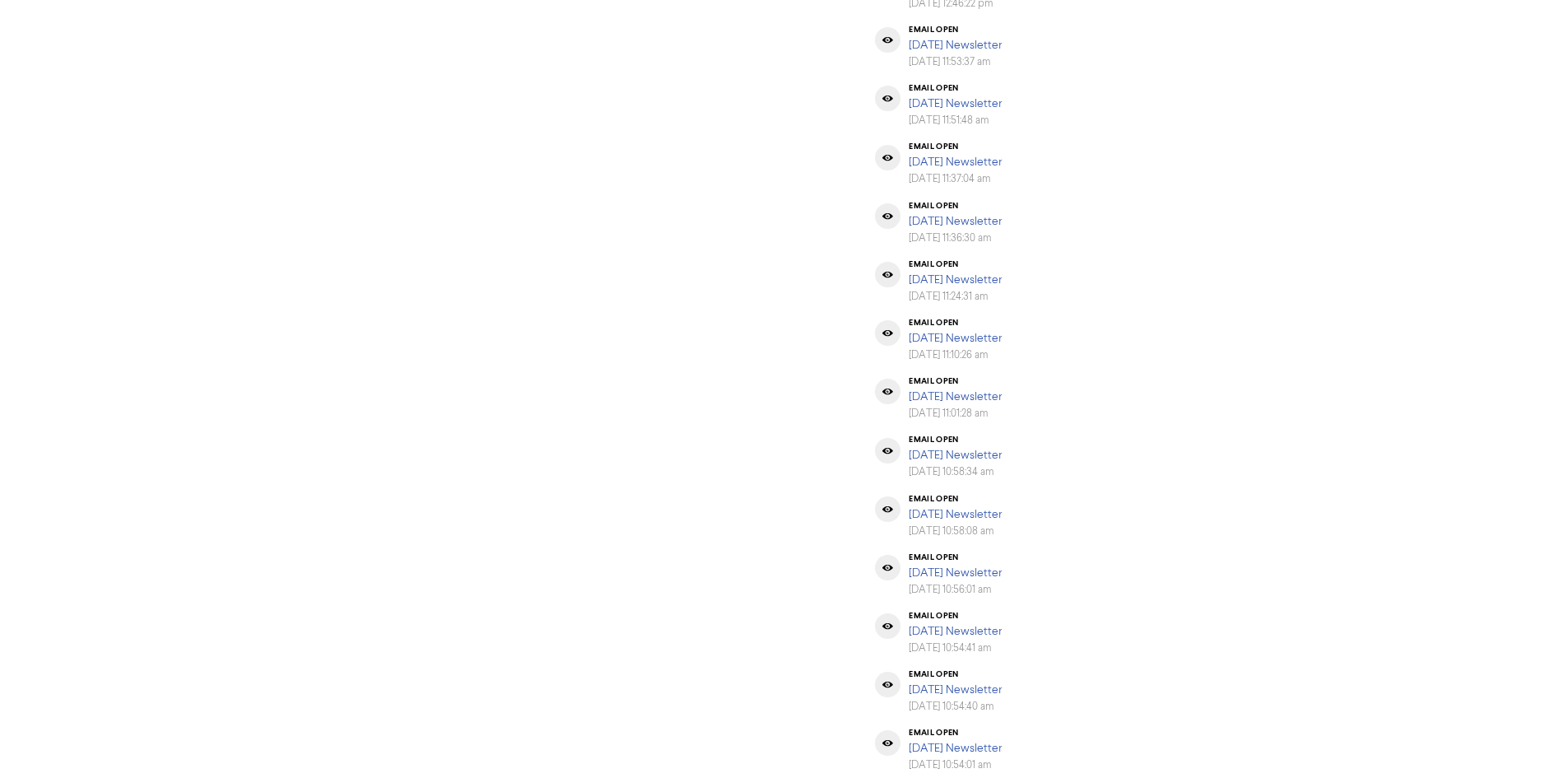
scroll to position [3081, 0]
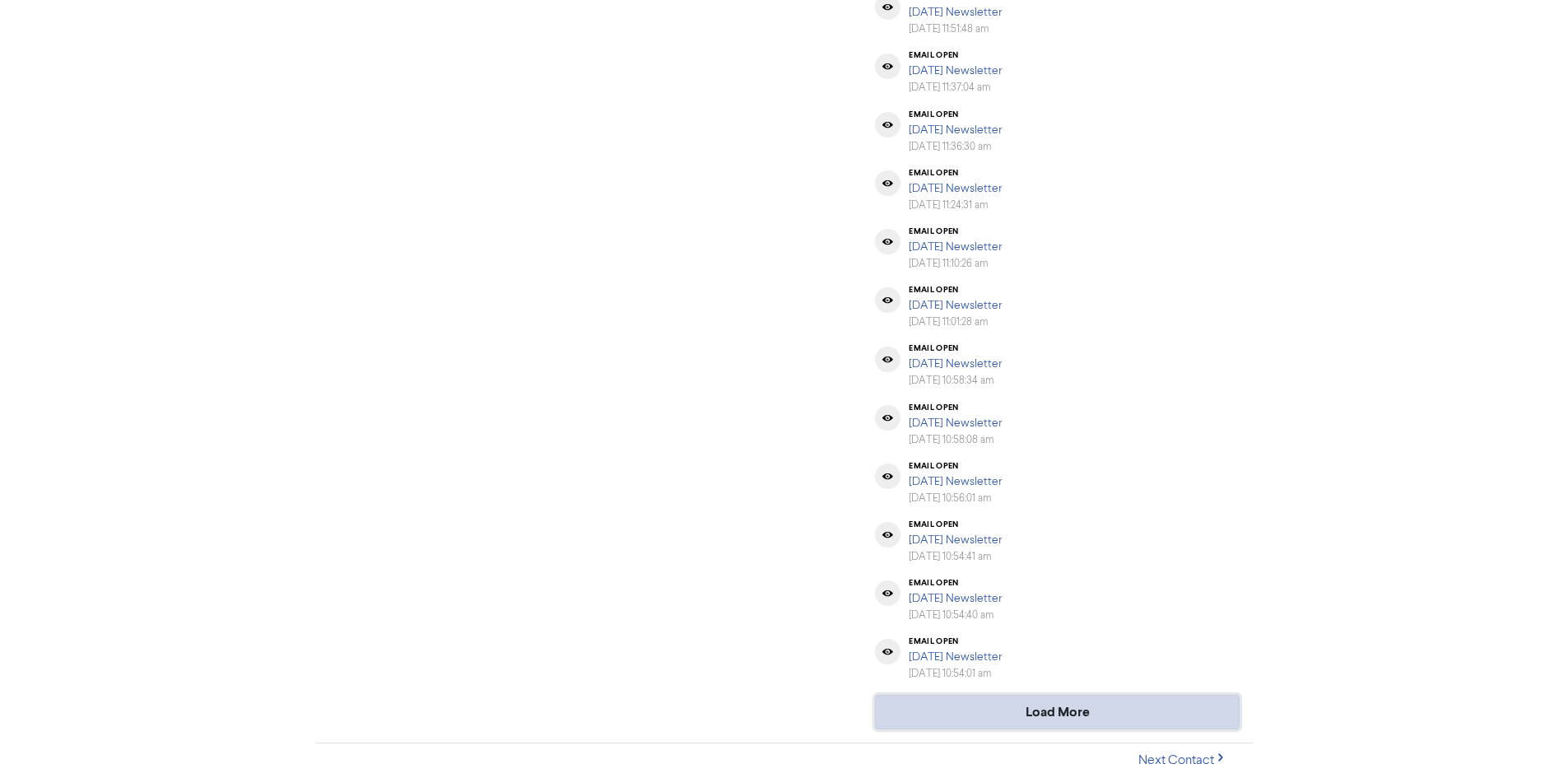
click at [1012, 718] on button "Load More" at bounding box center [1057, 711] width 364 height 34
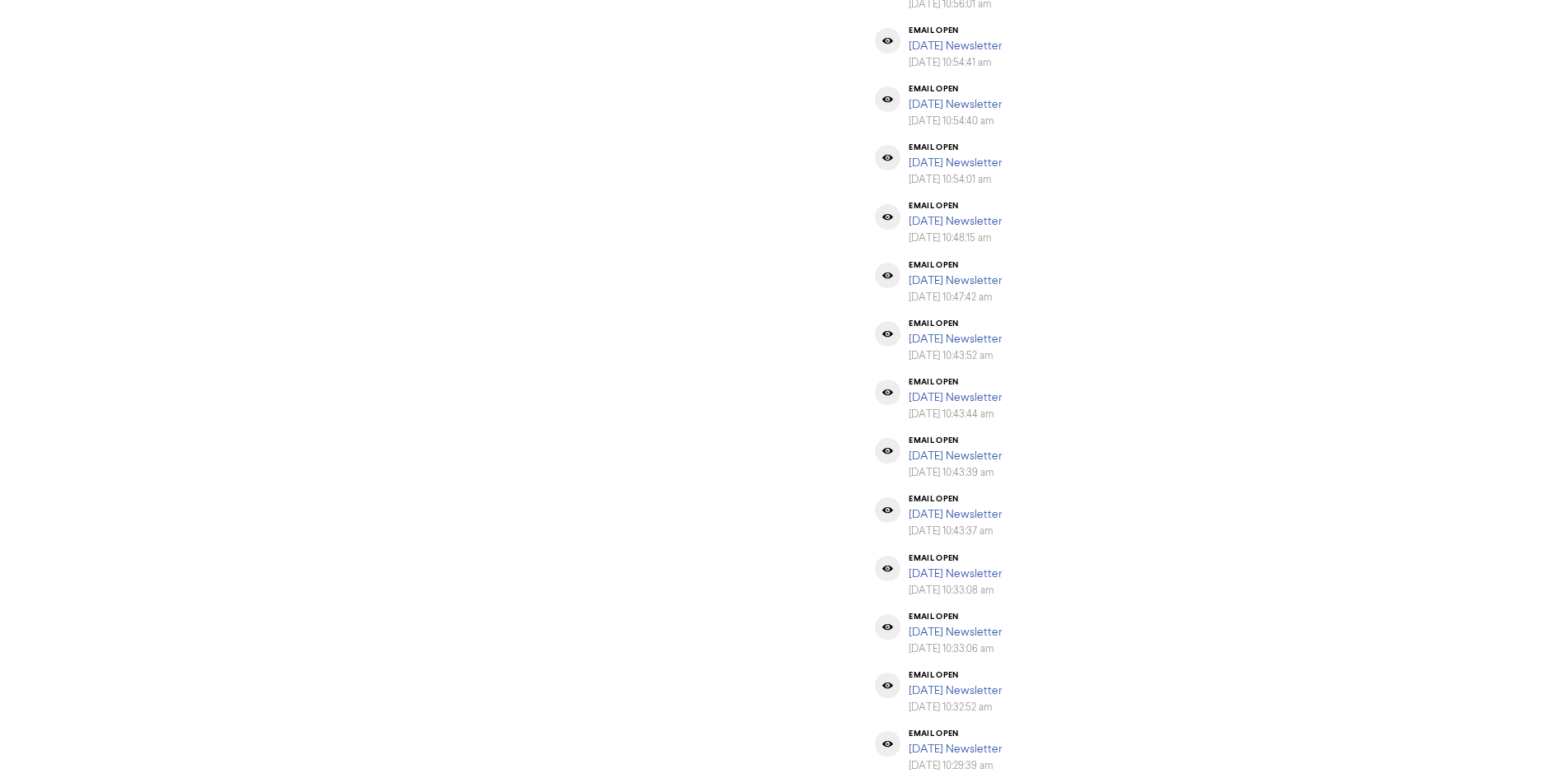
scroll to position [3667, 0]
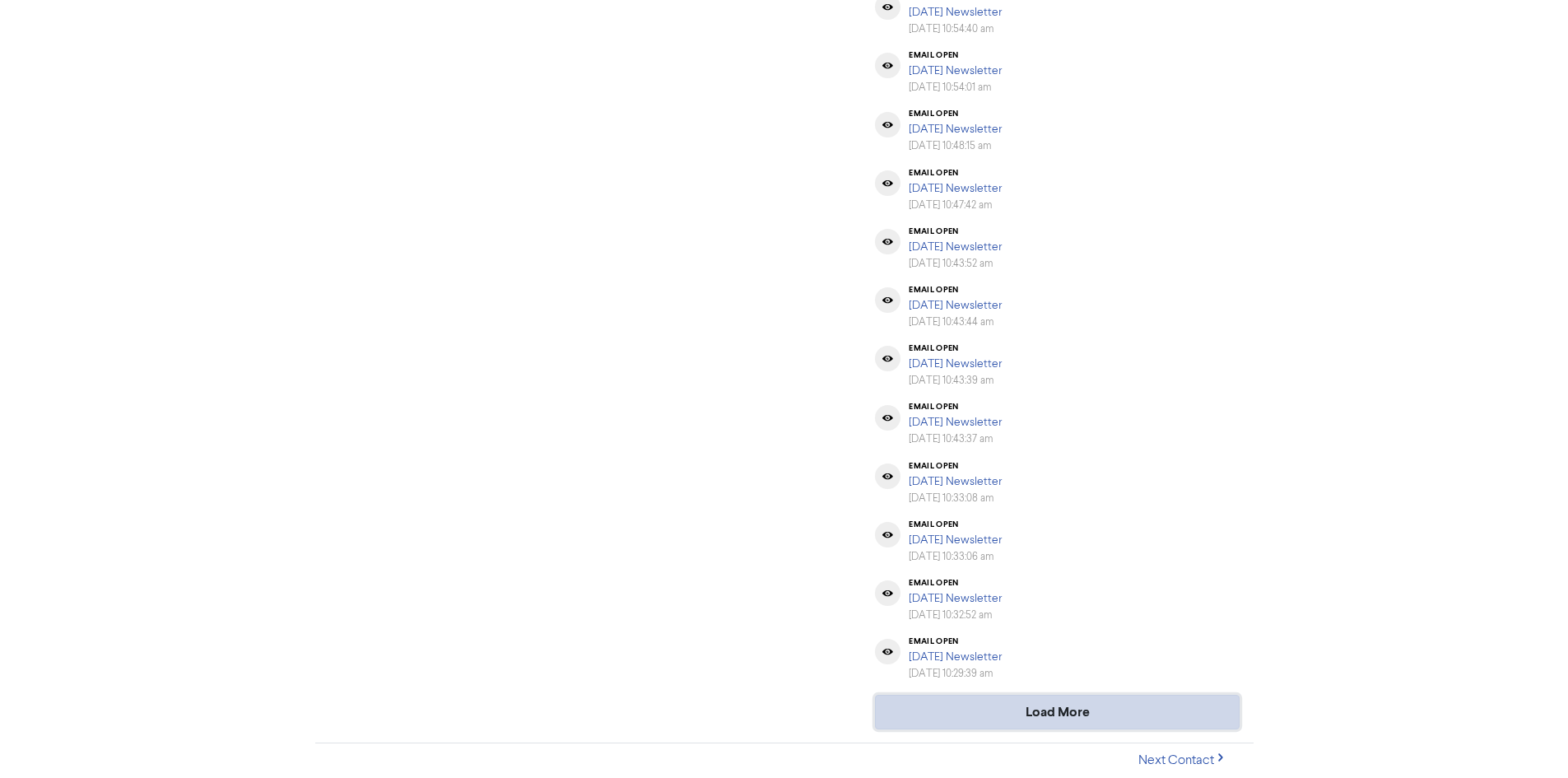
click at [1014, 714] on button "Load More" at bounding box center [1057, 711] width 364 height 34
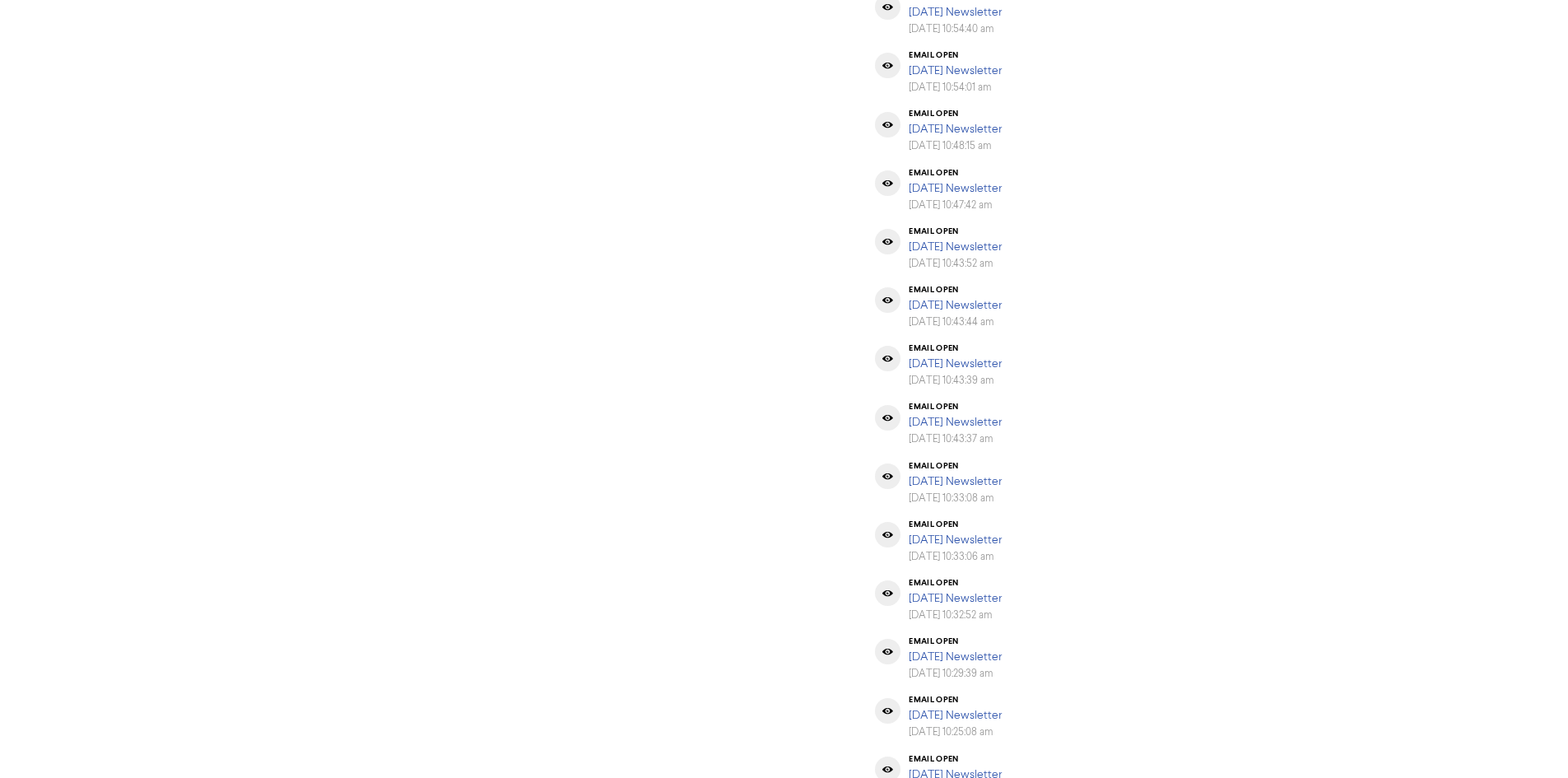
scroll to position [4253, 0]
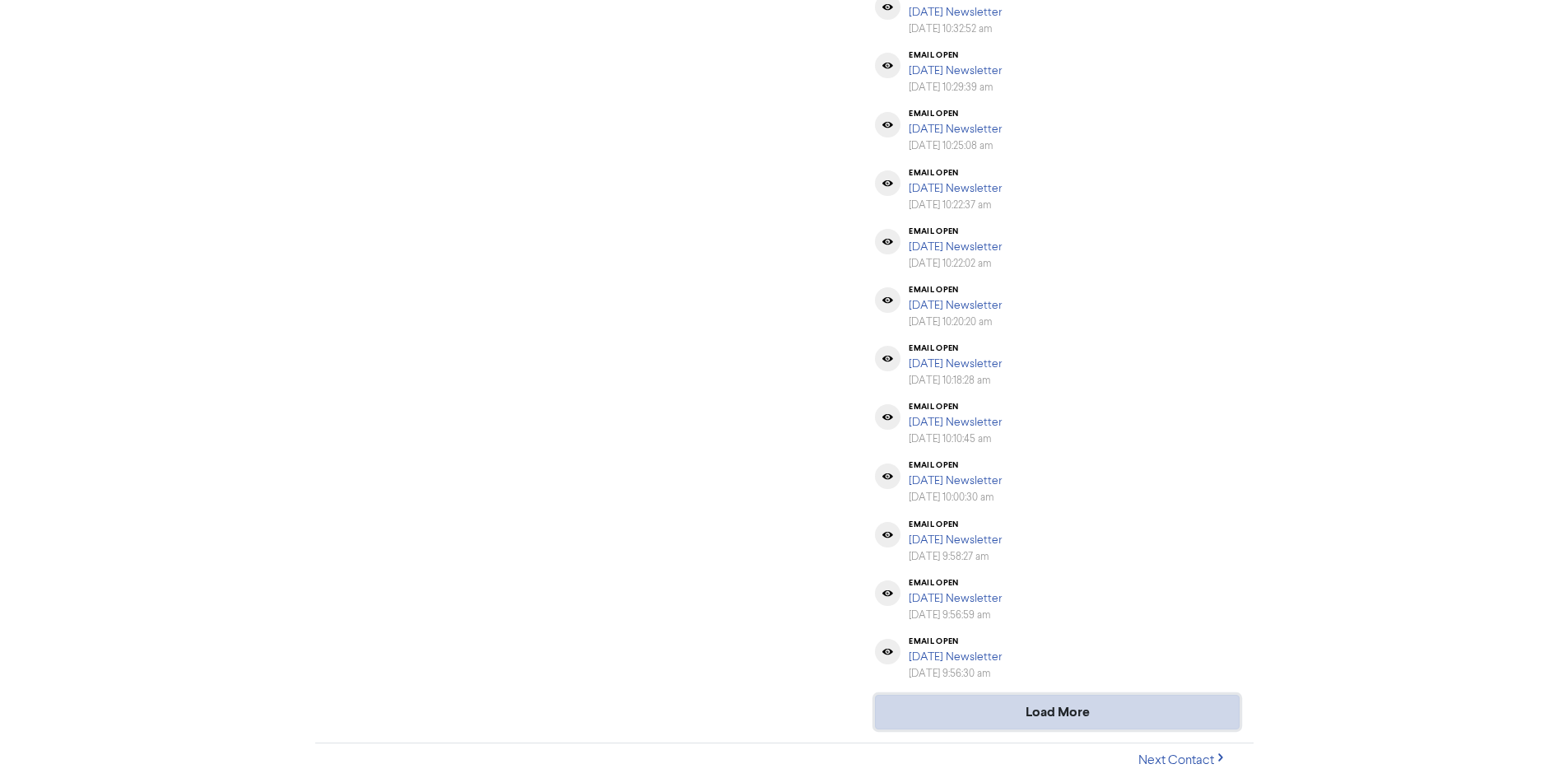
click at [1061, 721] on button "Load More" at bounding box center [1057, 711] width 364 height 34
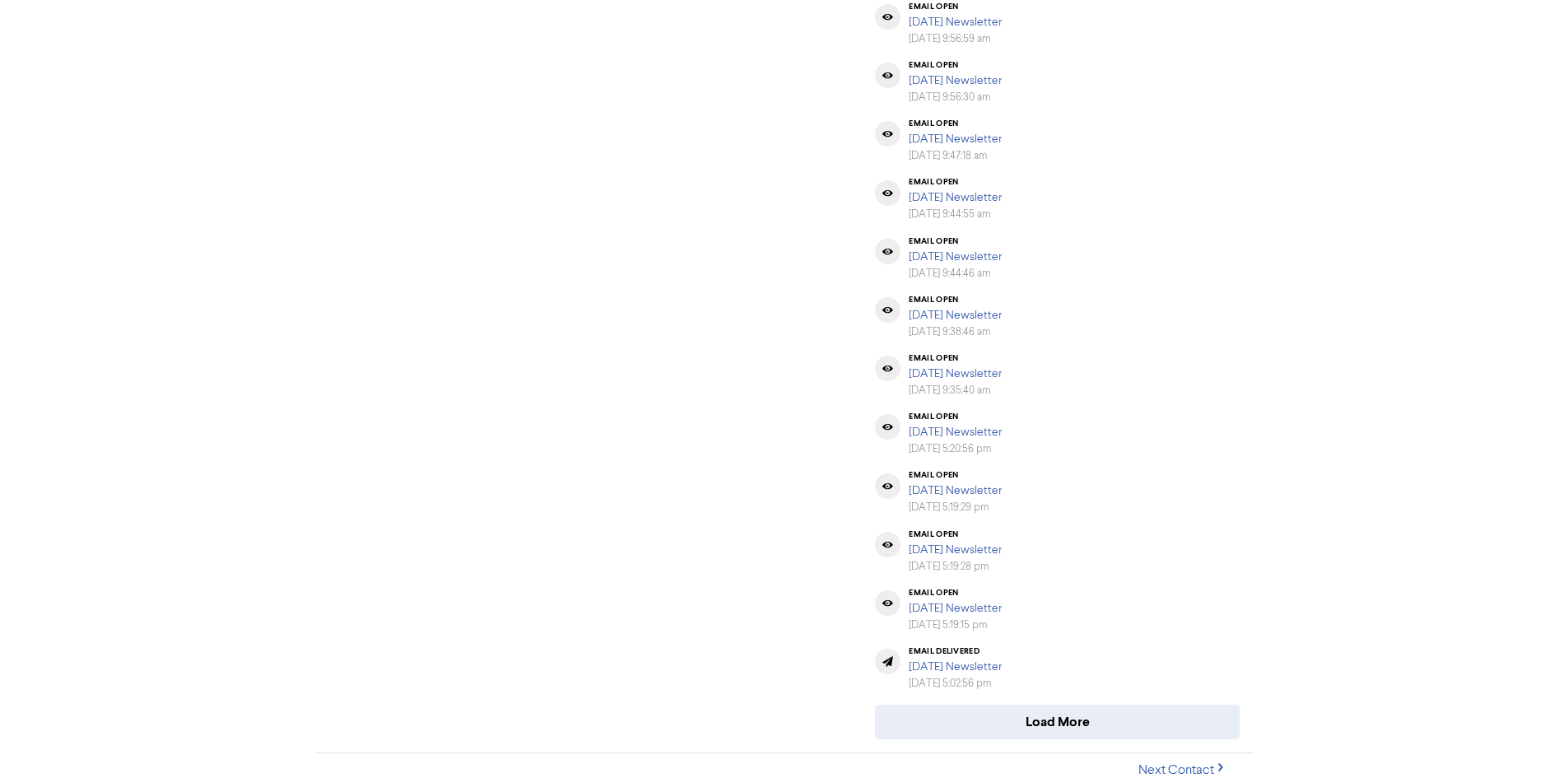
scroll to position [4840, 0]
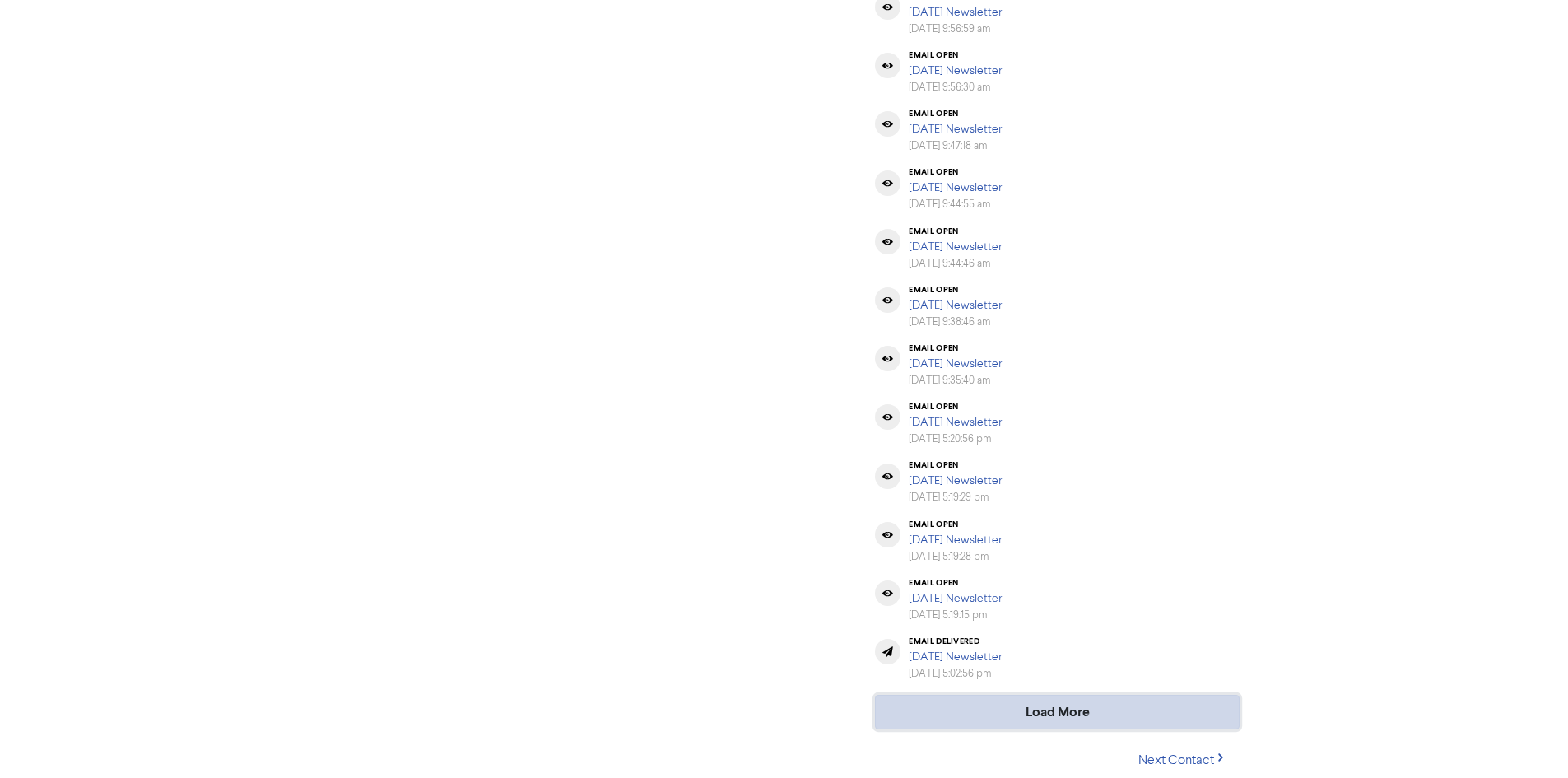
click at [1015, 714] on button "Load More" at bounding box center [1057, 711] width 364 height 34
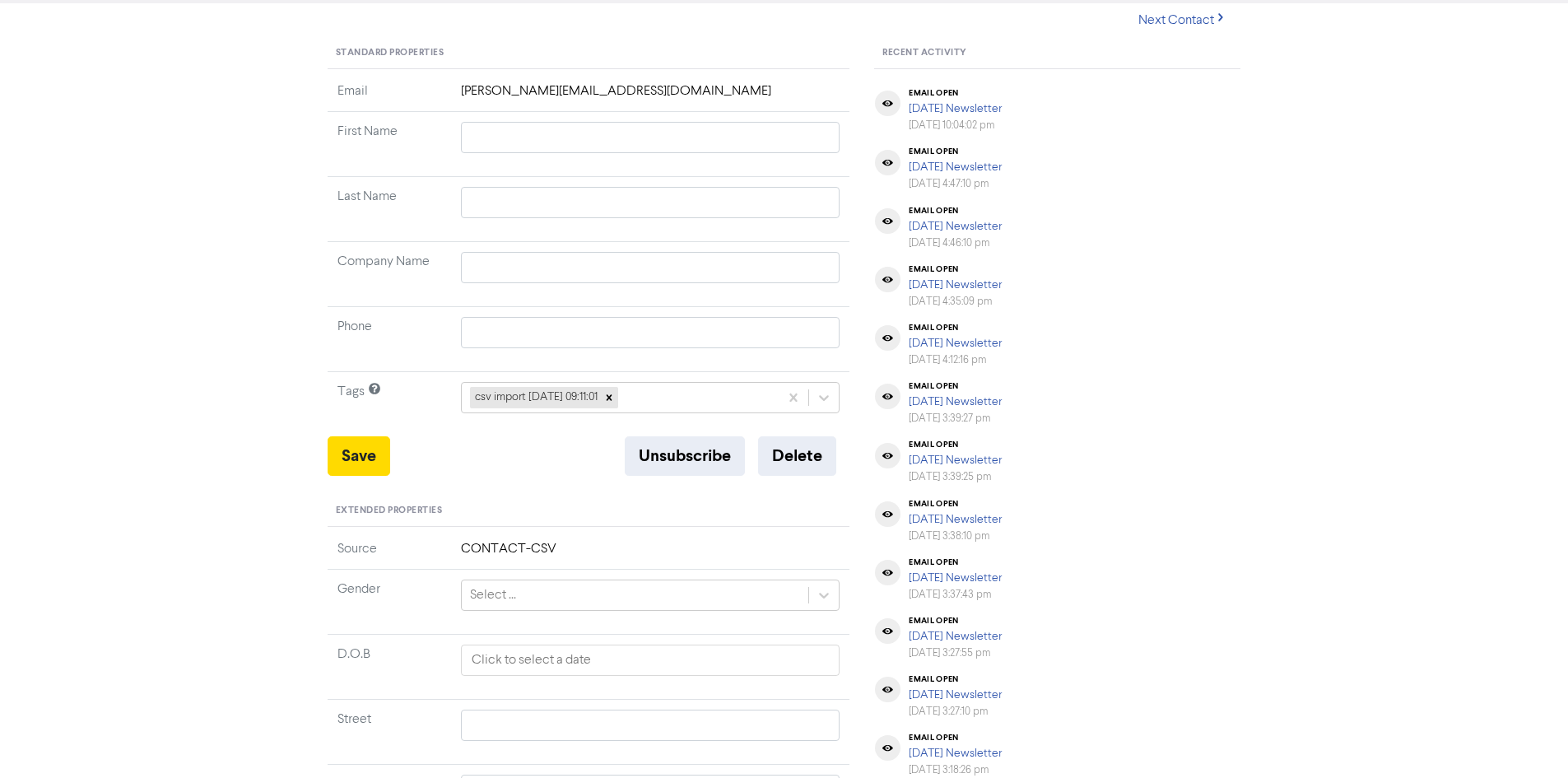
scroll to position [0, 0]
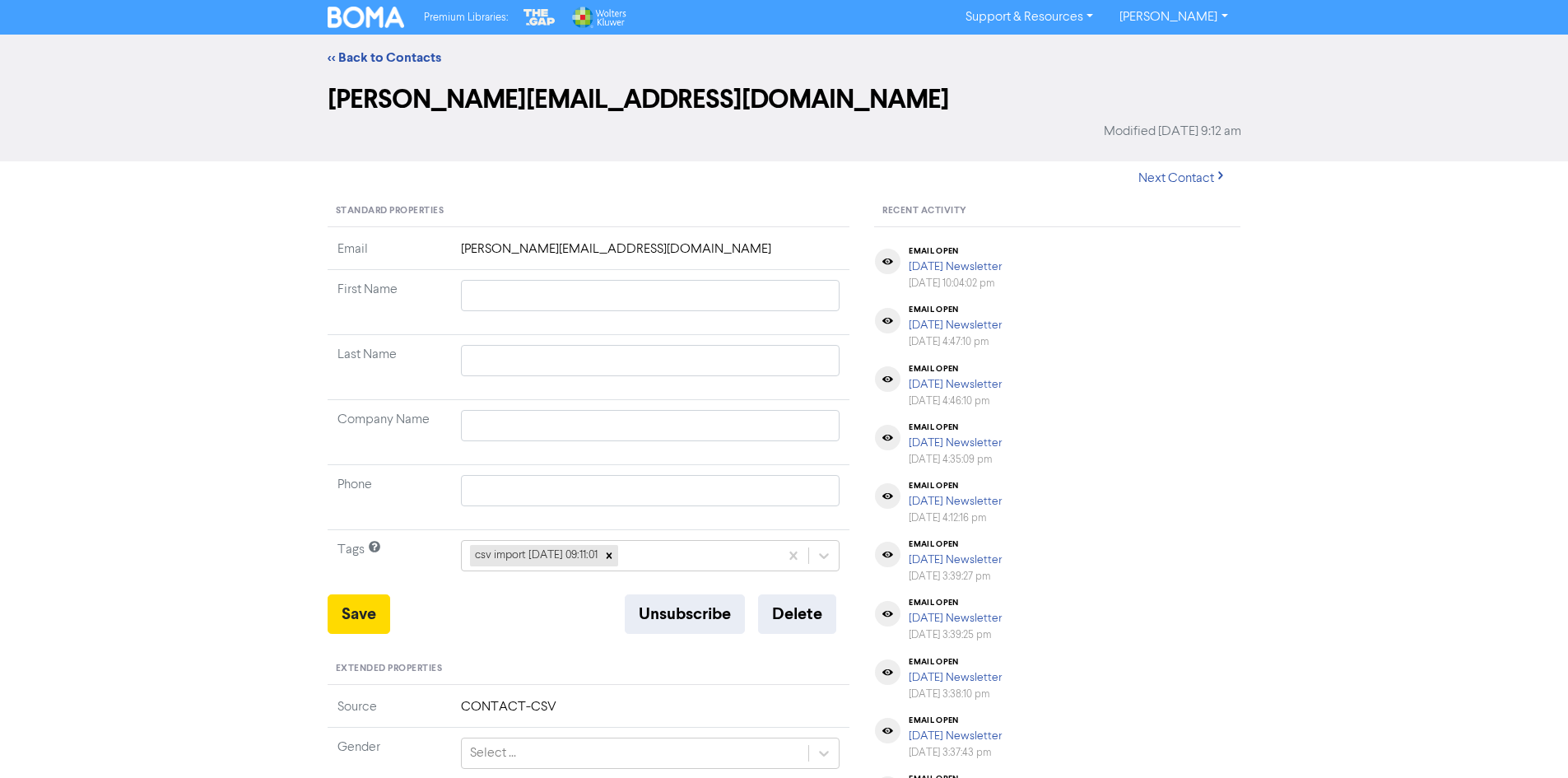
click at [356, 25] on img at bounding box center [366, 17] width 77 height 21
click at [391, 19] on img at bounding box center [366, 17] width 77 height 21
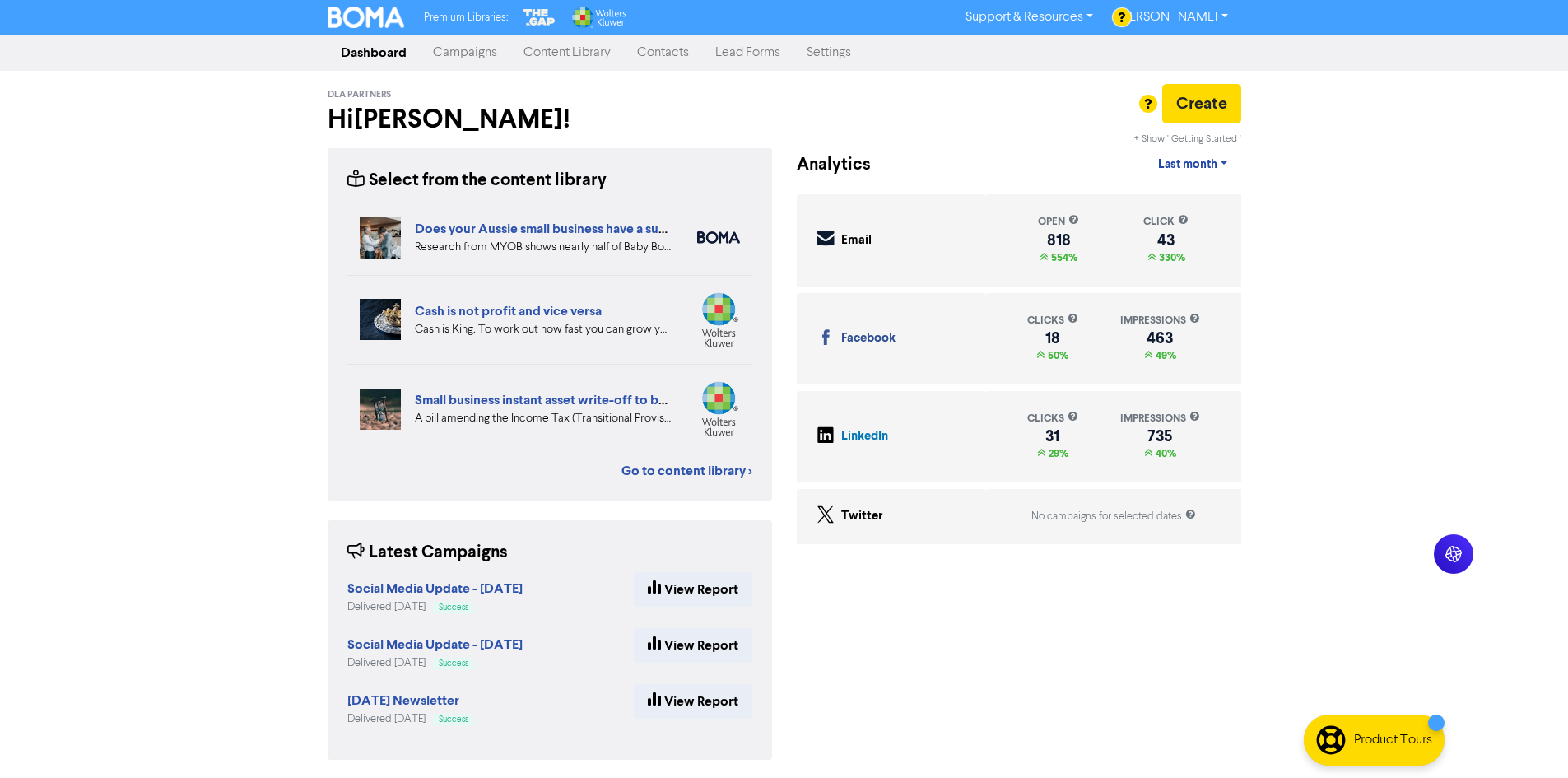
click at [298, 510] on div "Premium Libraries: Support & Resources Video Tutorials FAQ & Guides Marketing E…" at bounding box center [784, 389] width 1568 height 778
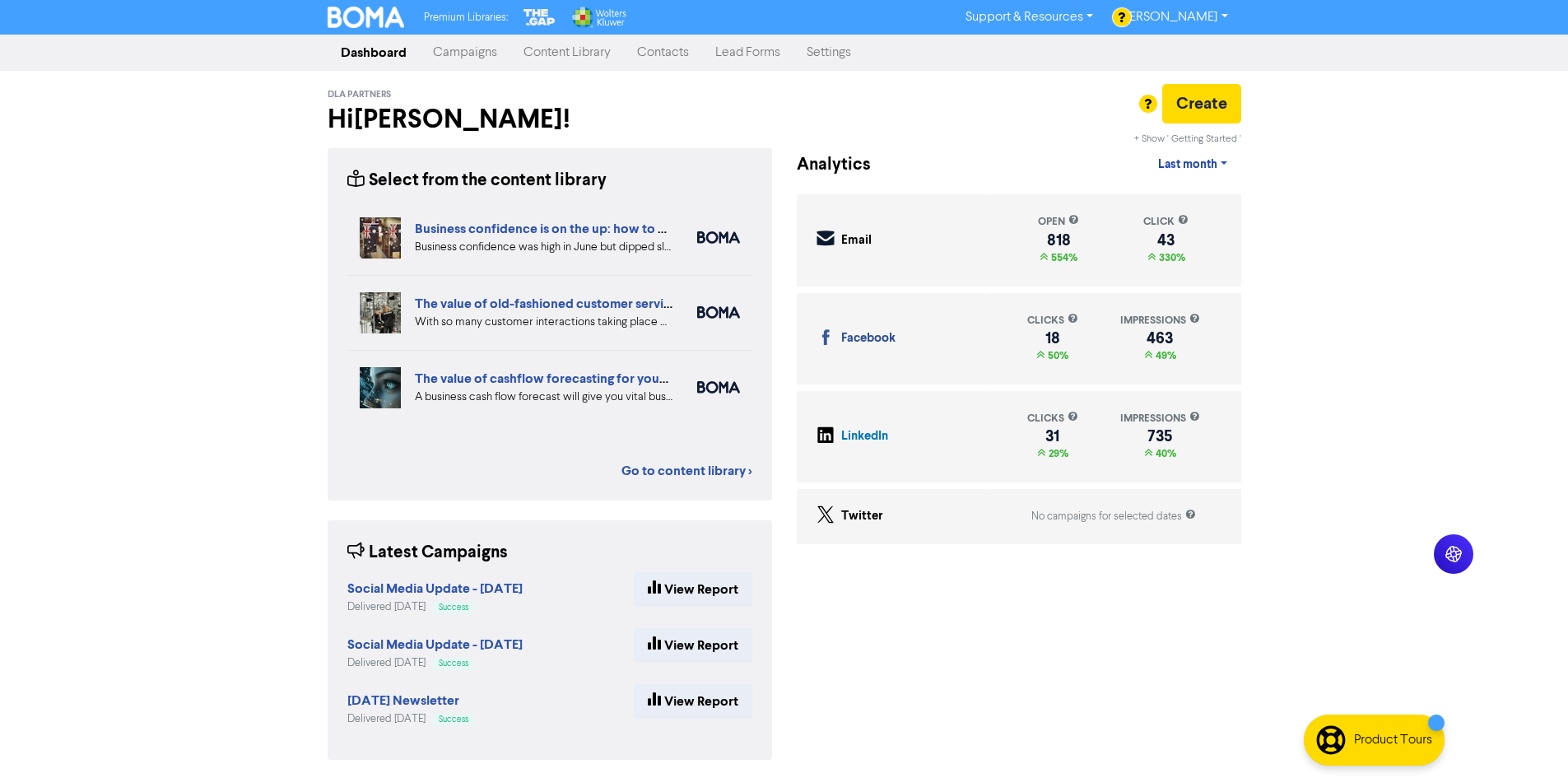
click at [285, 539] on div "Premium Libraries: Support & Resources Video Tutorials FAQ & Guides Marketing E…" at bounding box center [784, 389] width 1568 height 778
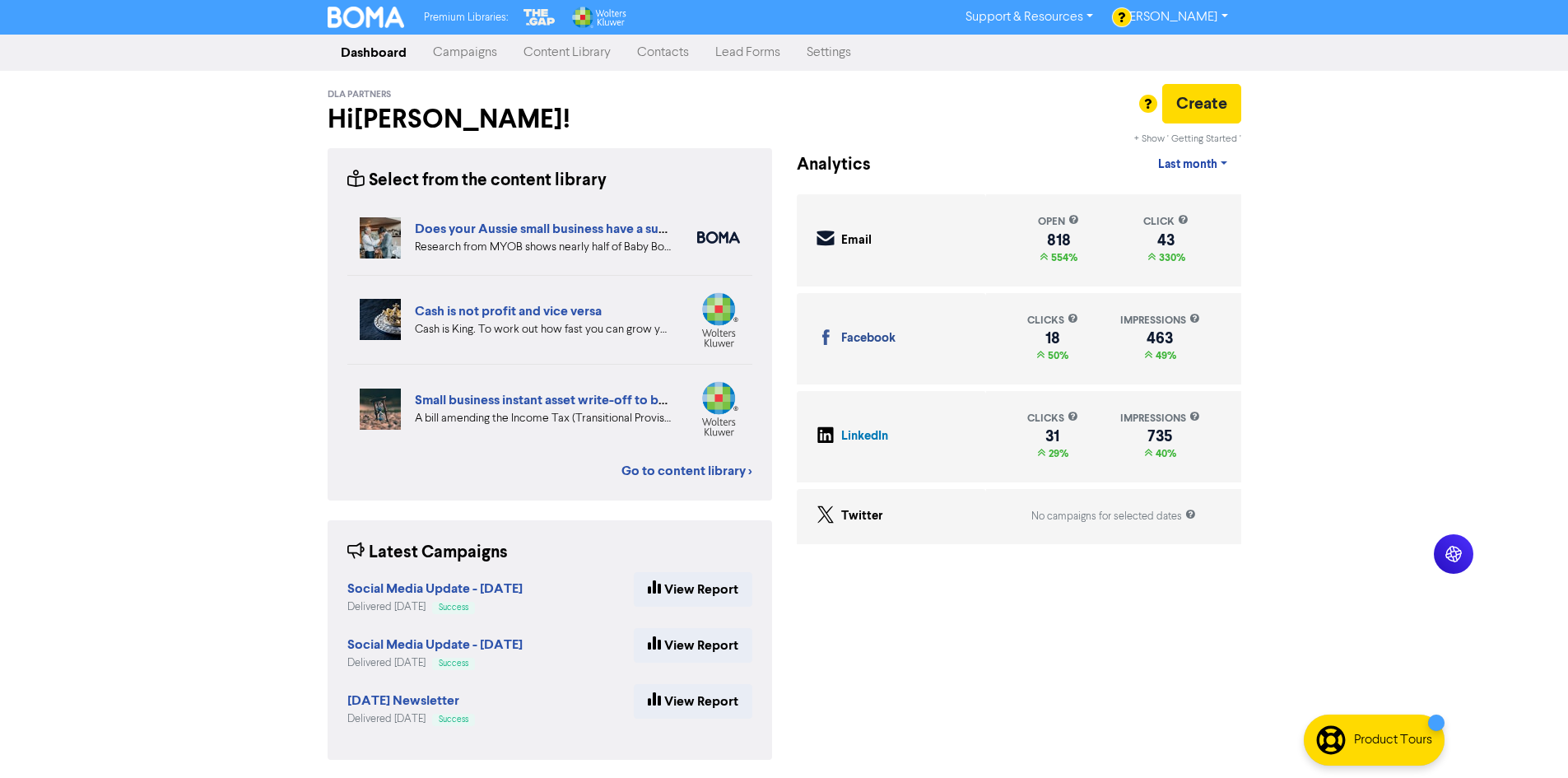
click at [526, 57] on link "Content Library" at bounding box center [567, 52] width 114 height 33
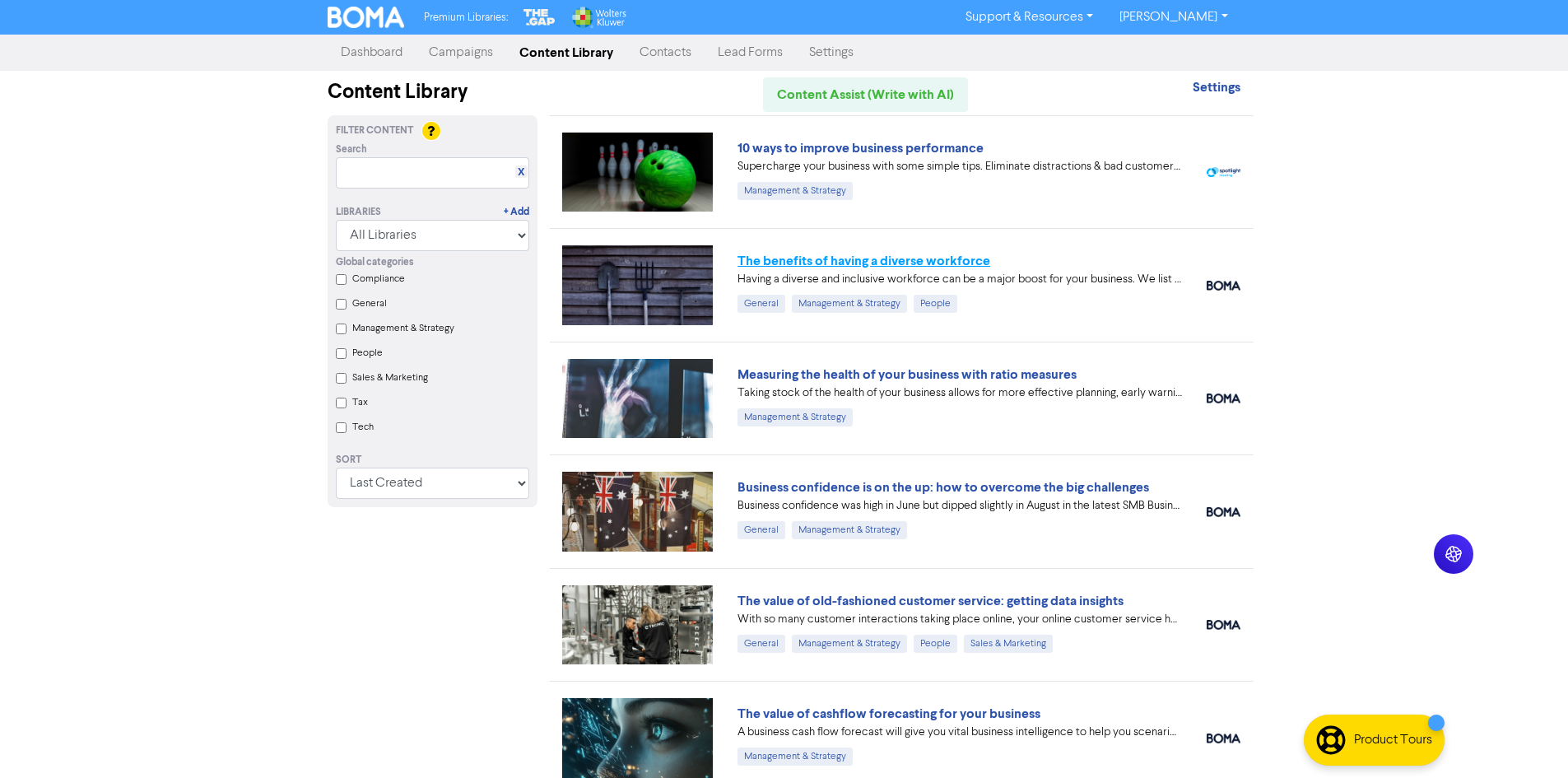
click at [941, 258] on link "The benefits of having a diverse workforce" at bounding box center [863, 261] width 253 height 17
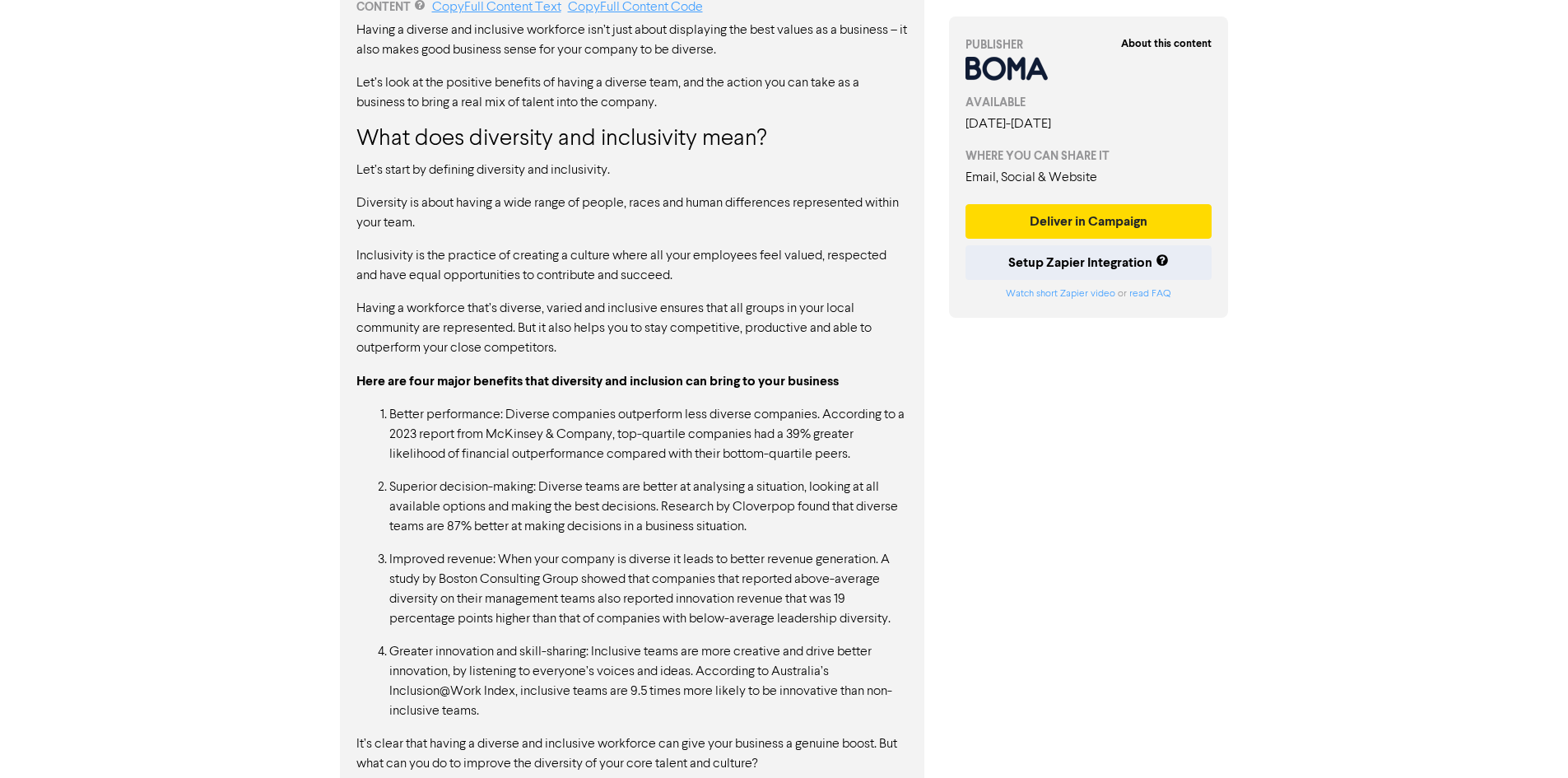
scroll to position [1261, 0]
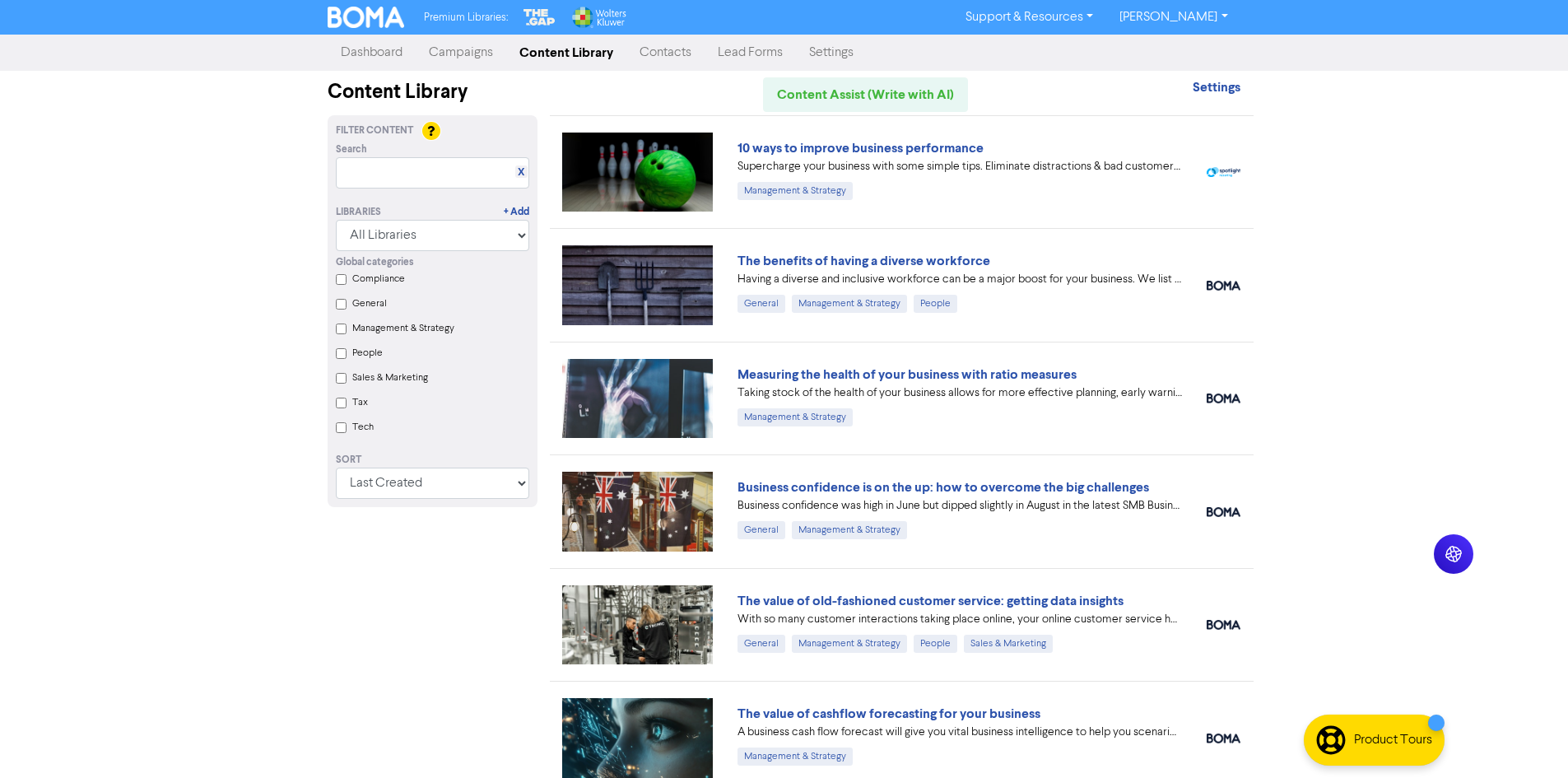
click at [454, 56] on link "Campaigns" at bounding box center [460, 52] width 91 height 33
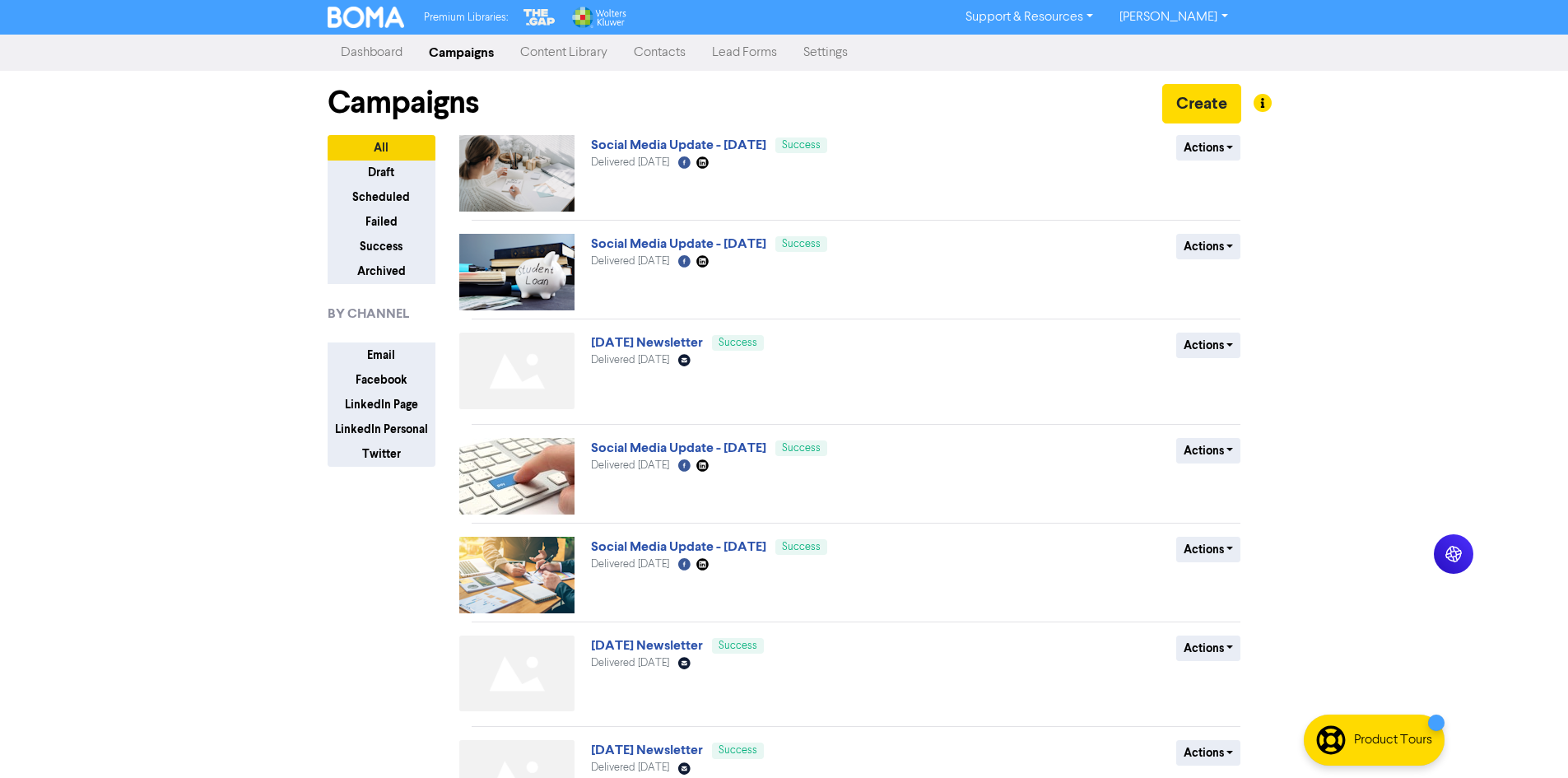
click at [581, 56] on link "Content Library" at bounding box center [563, 52] width 114 height 33
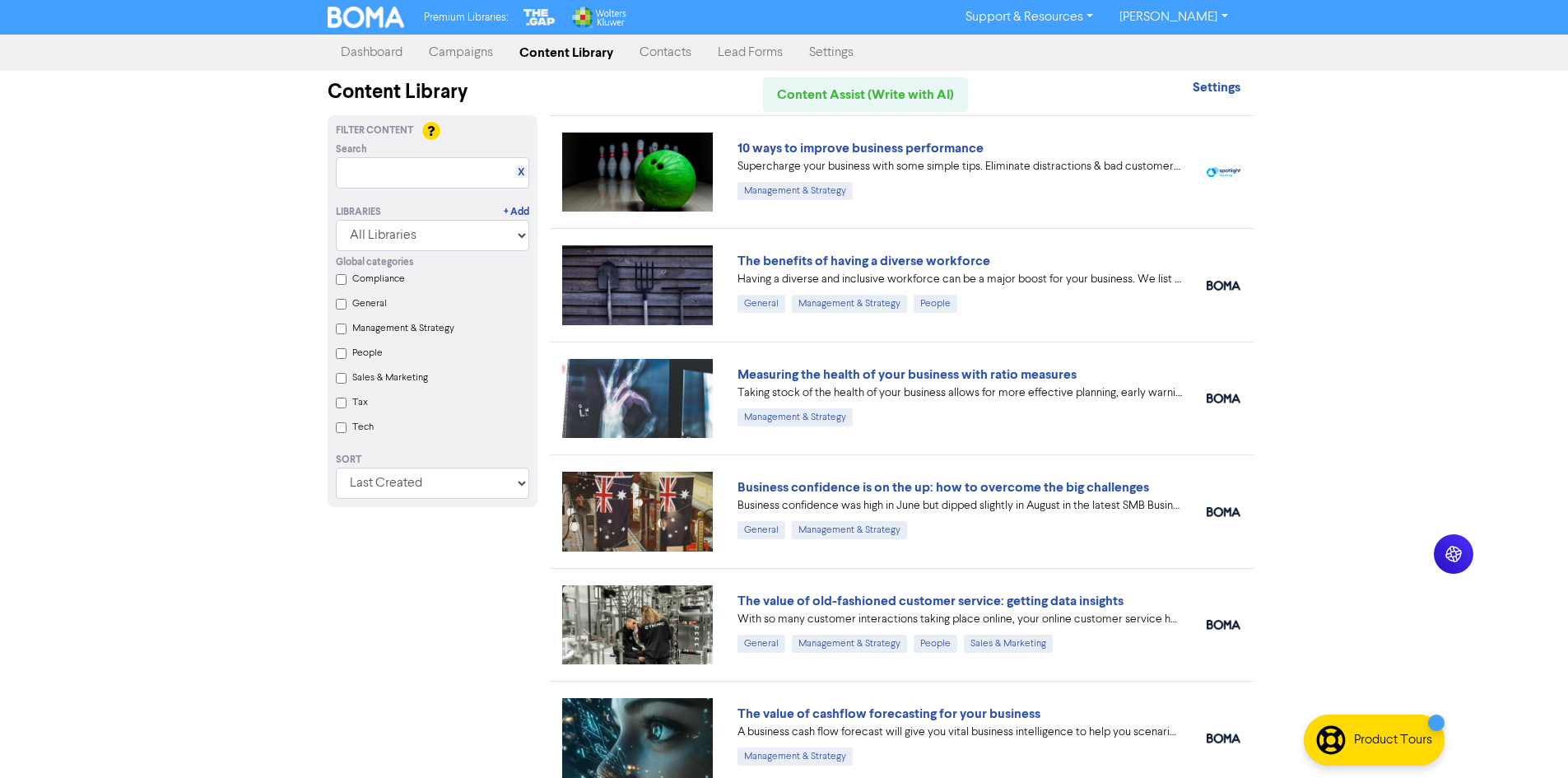
click at [530, 532] on div "Filter Content Search X Libraries + Add All Libraries BOMA Other Partners The G…" at bounding box center [432, 681] width 235 height 1132
click at [836, 374] on link "Measuring the health of your business with ratio measures" at bounding box center [906, 374] width 339 height 17
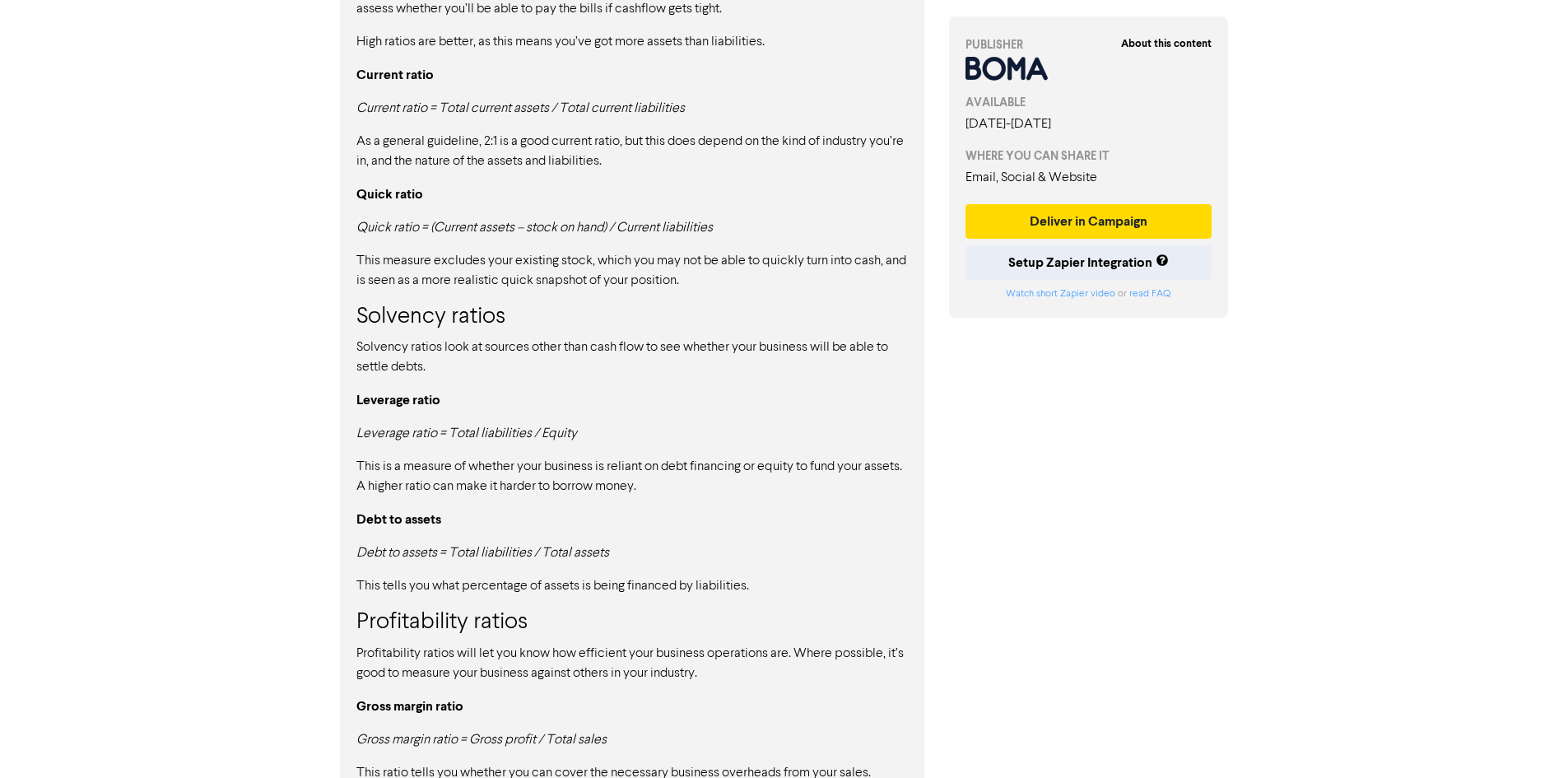
scroll to position [1413, 0]
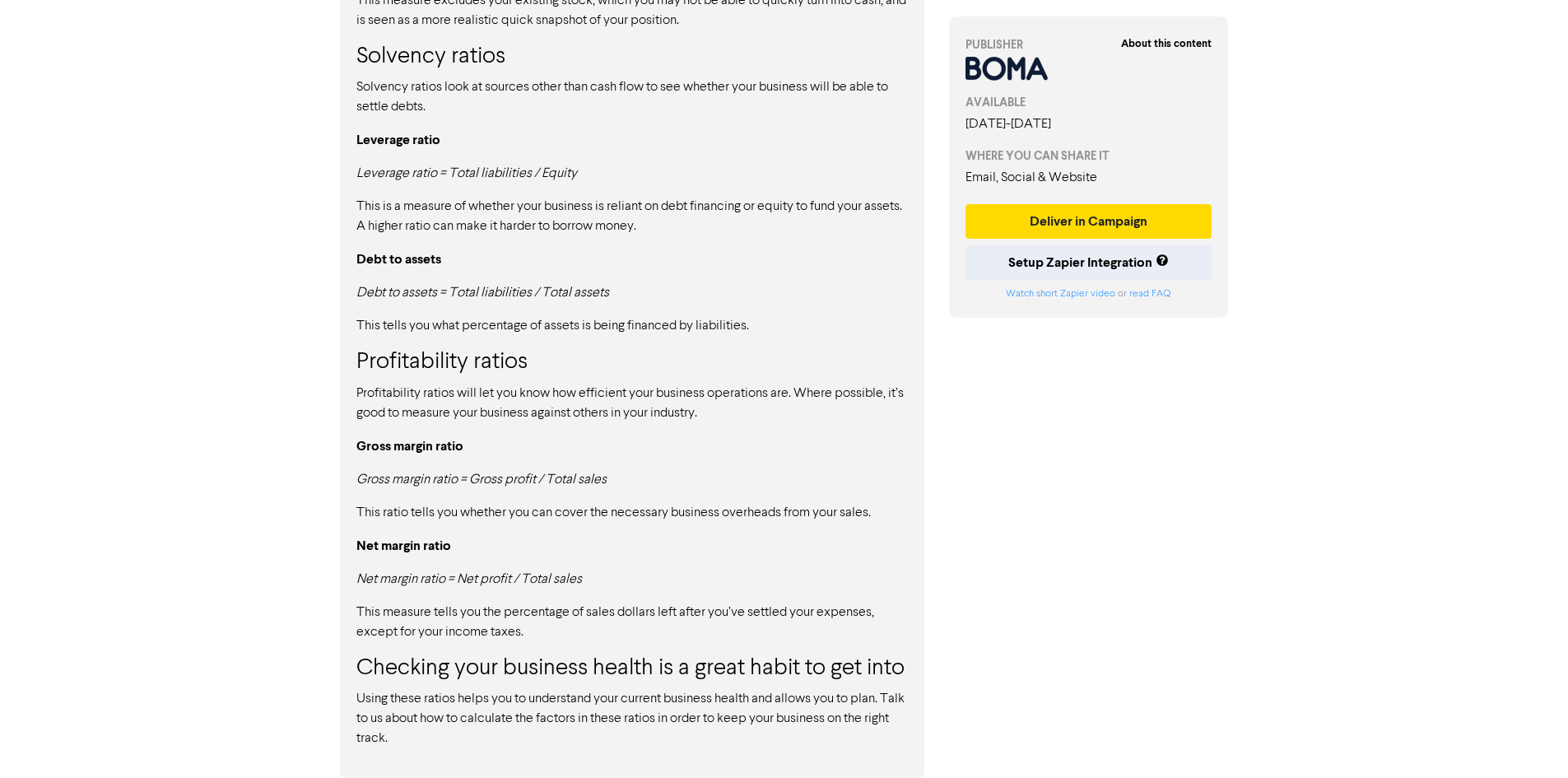
click at [673, 542] on p "Net margin ratio" at bounding box center [632, 546] width 552 height 20
click at [536, 735] on p "Using these ratios helps you to understand your current business health and all…" at bounding box center [632, 718] width 552 height 59
click at [547, 728] on p "Using these ratios helps you to understand your current business health and all…" at bounding box center [632, 718] width 552 height 59
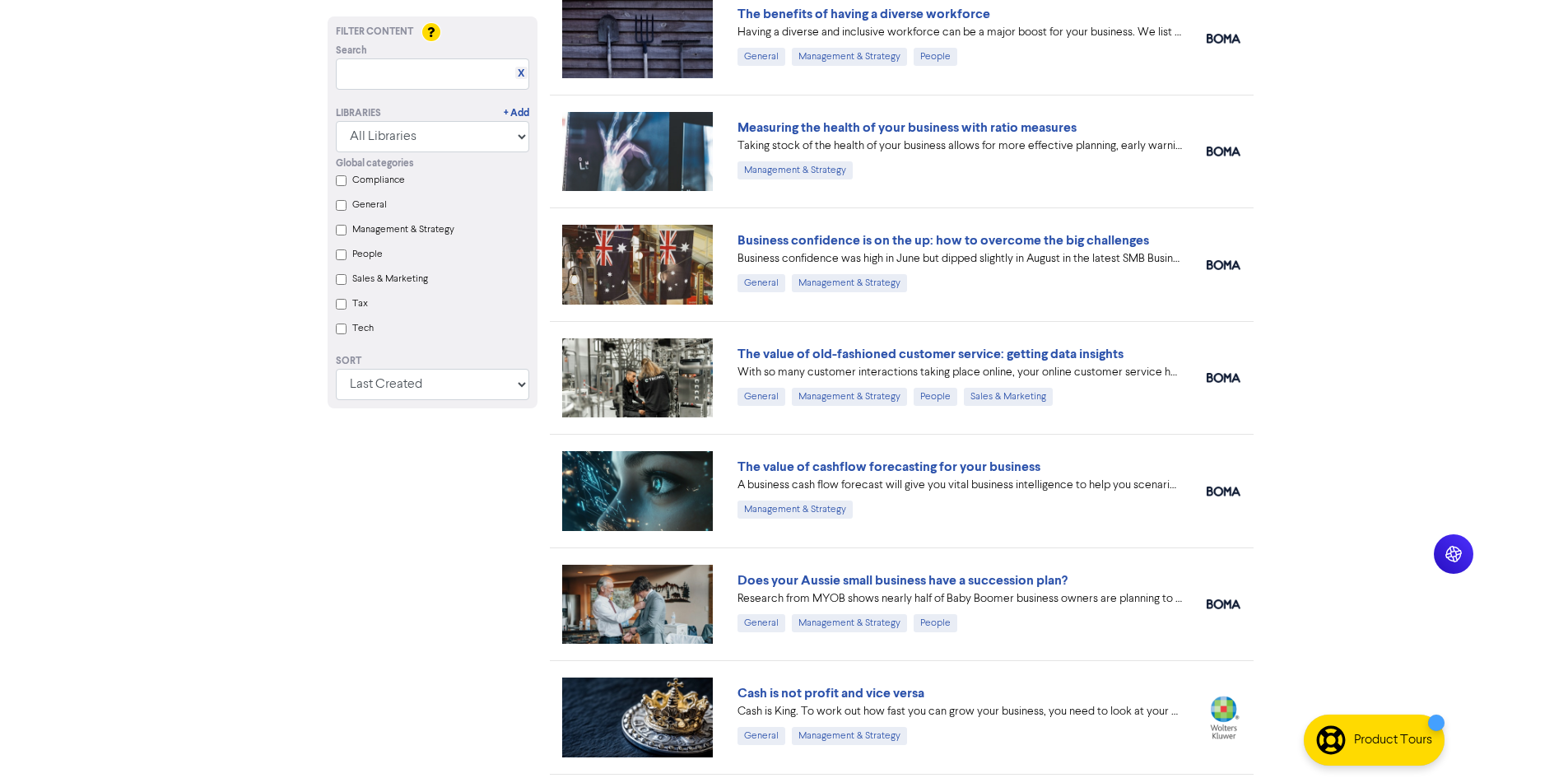
scroll to position [412, 0]
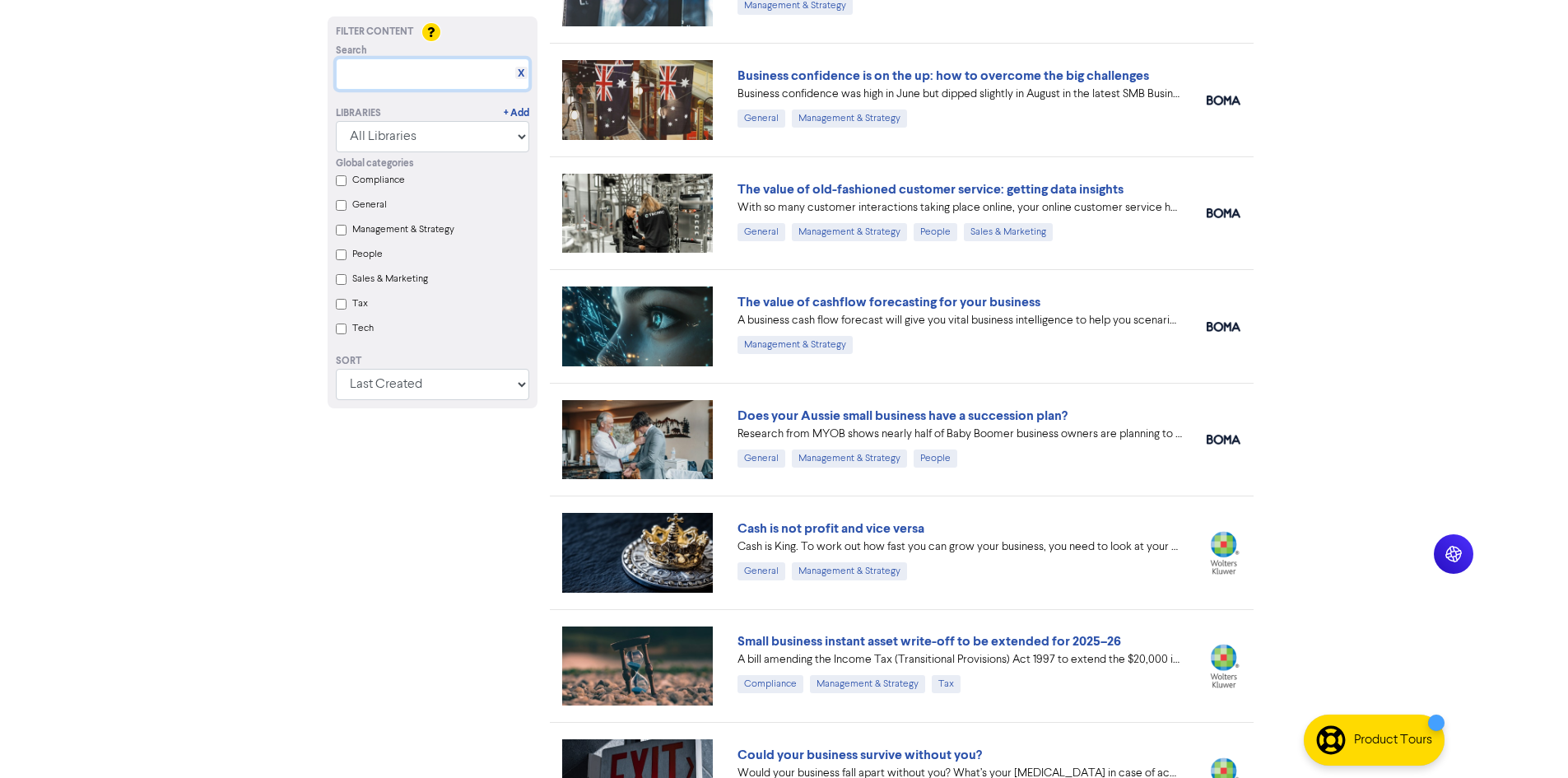
click at [421, 62] on input "text" at bounding box center [433, 74] width 194 height 32
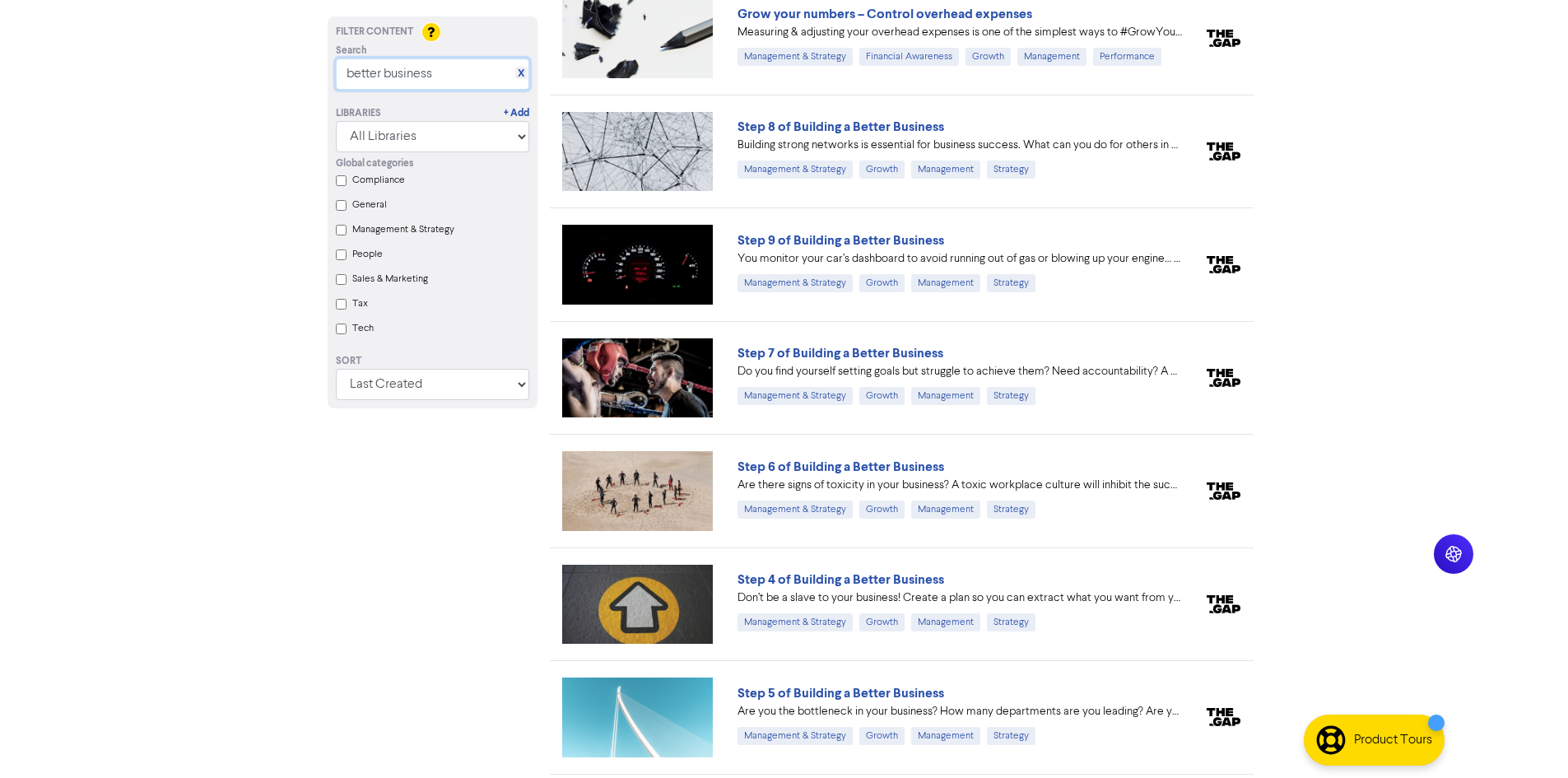
scroll to position [1481, 0]
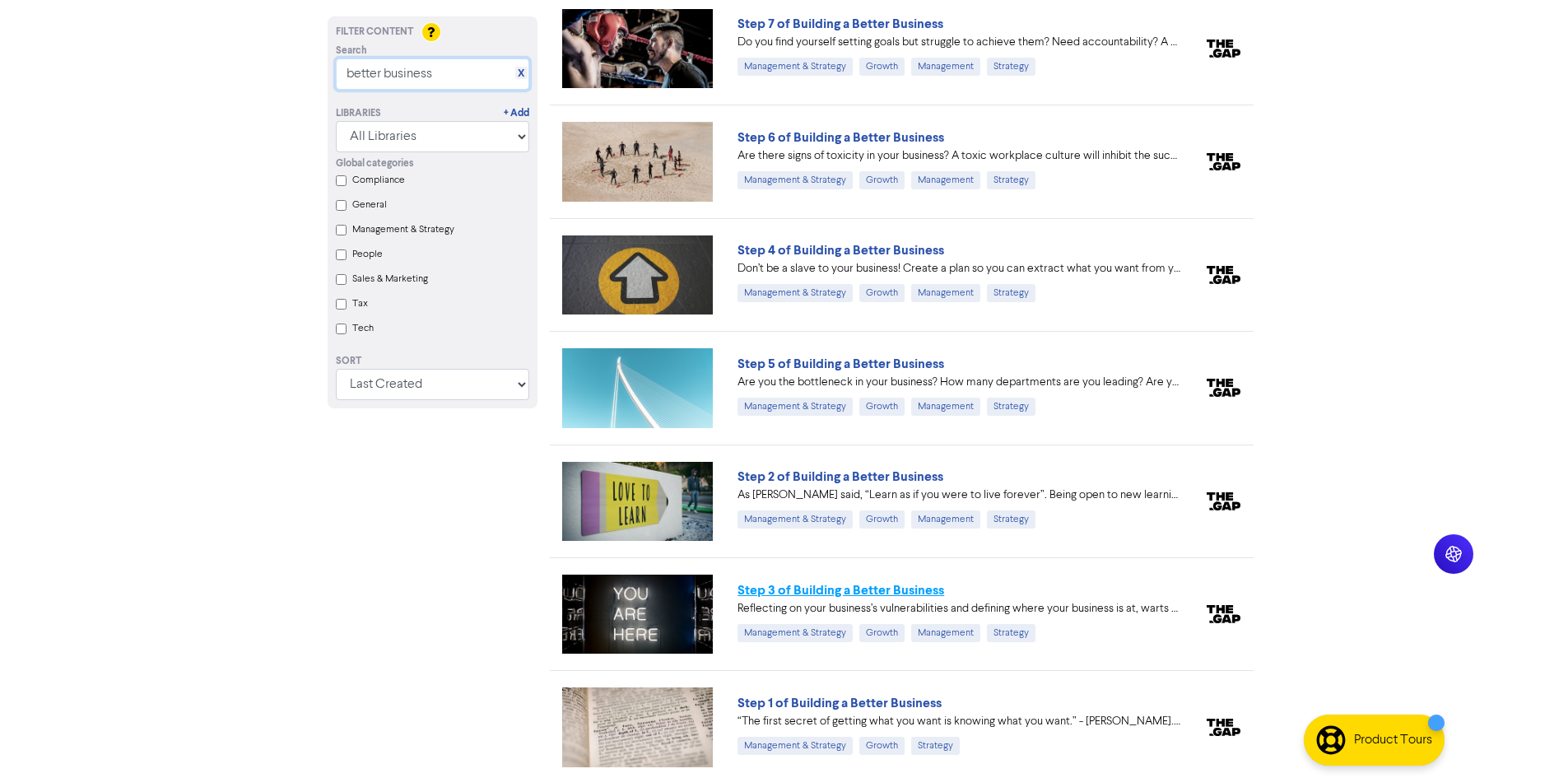
type input "better business"
click at [790, 586] on link "Step 3 of Building a Better Business" at bounding box center [840, 590] width 207 height 17
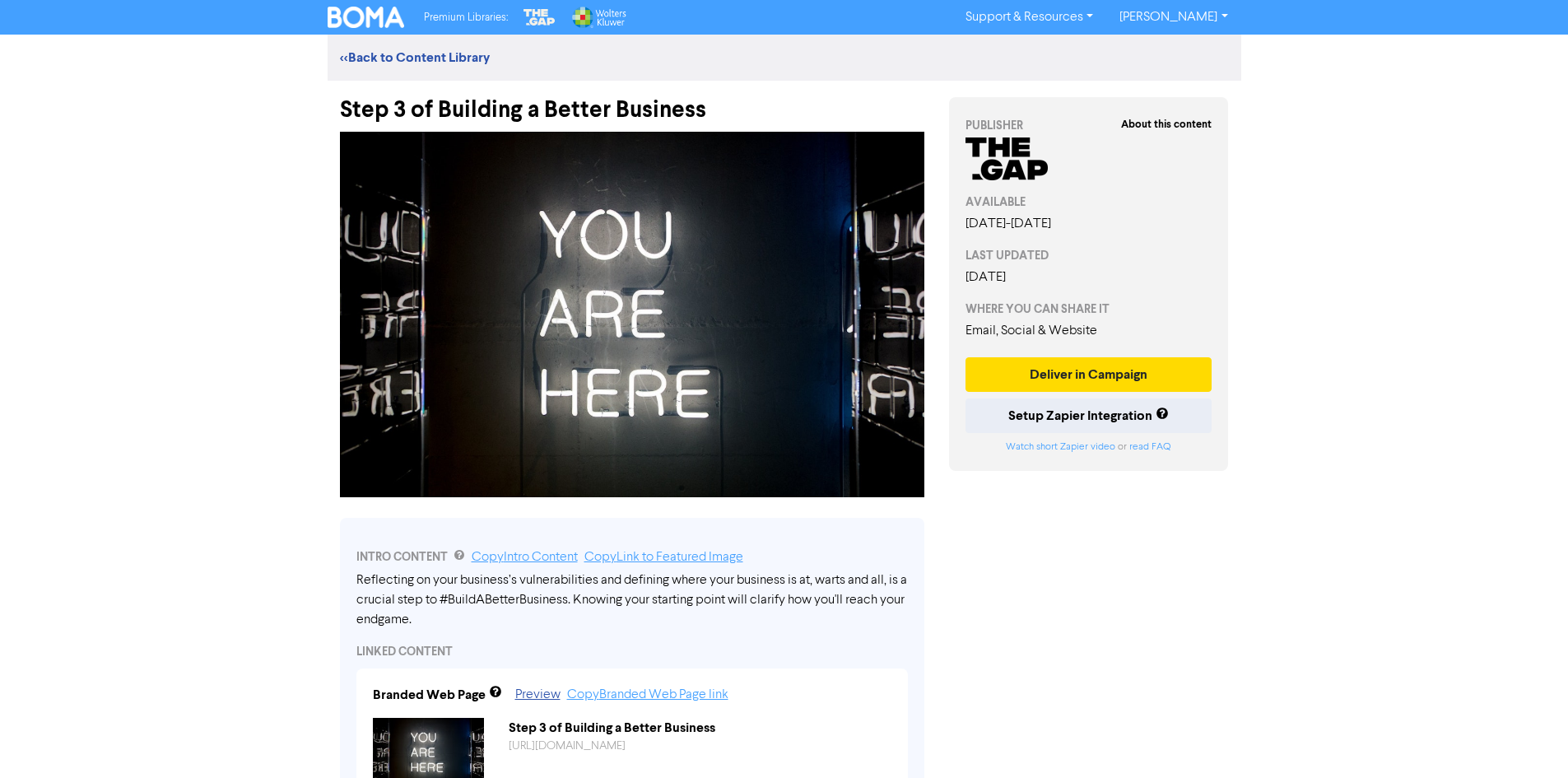
click at [193, 541] on div "Premium Libraries: Support & Resources Video Tutorials FAQ & Guides Marketing E…" at bounding box center [784, 389] width 1568 height 778
